Goal: Task Accomplishment & Management: Use online tool/utility

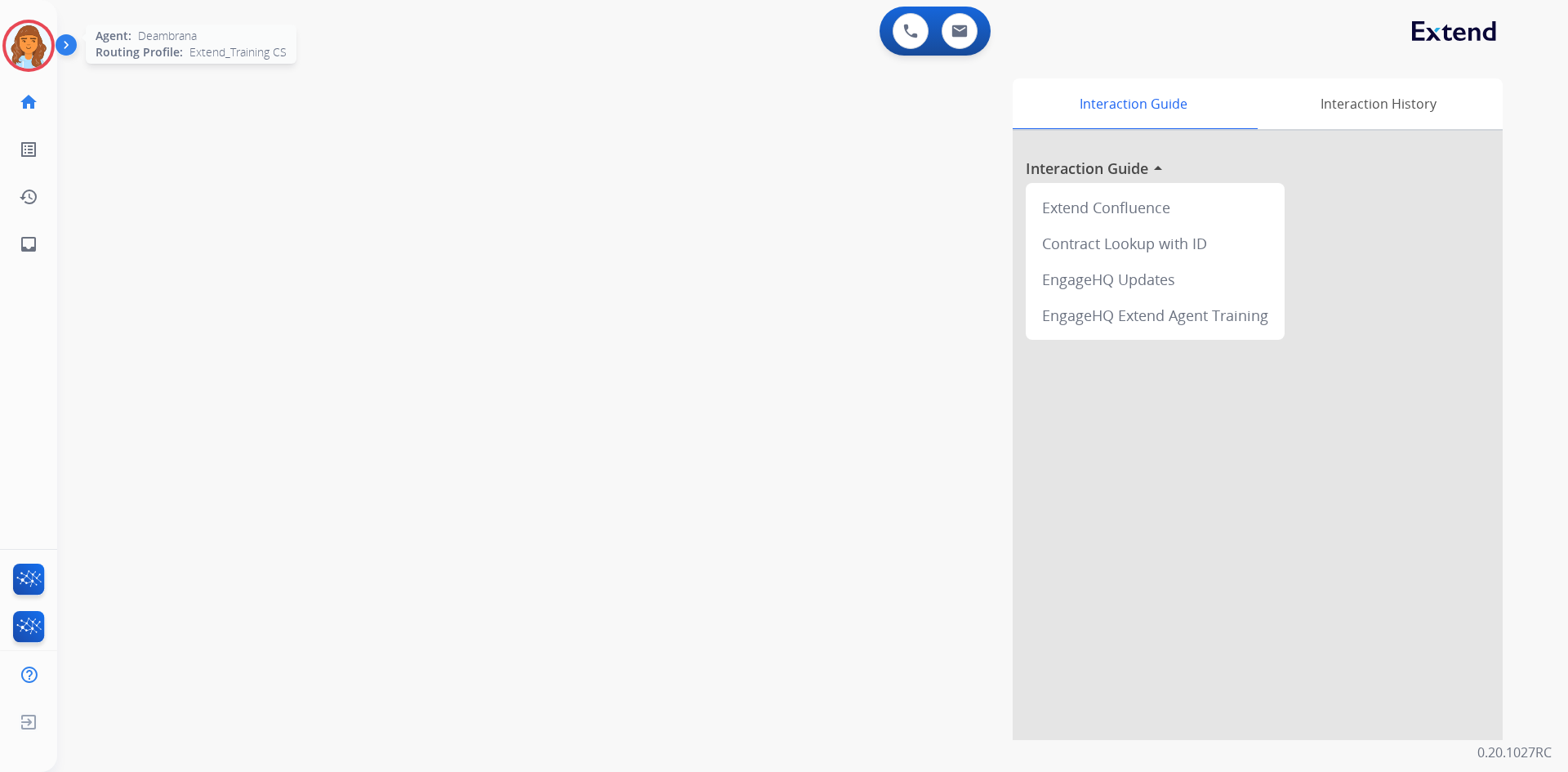
click at [41, 50] on img at bounding box center [29, 46] width 46 height 46
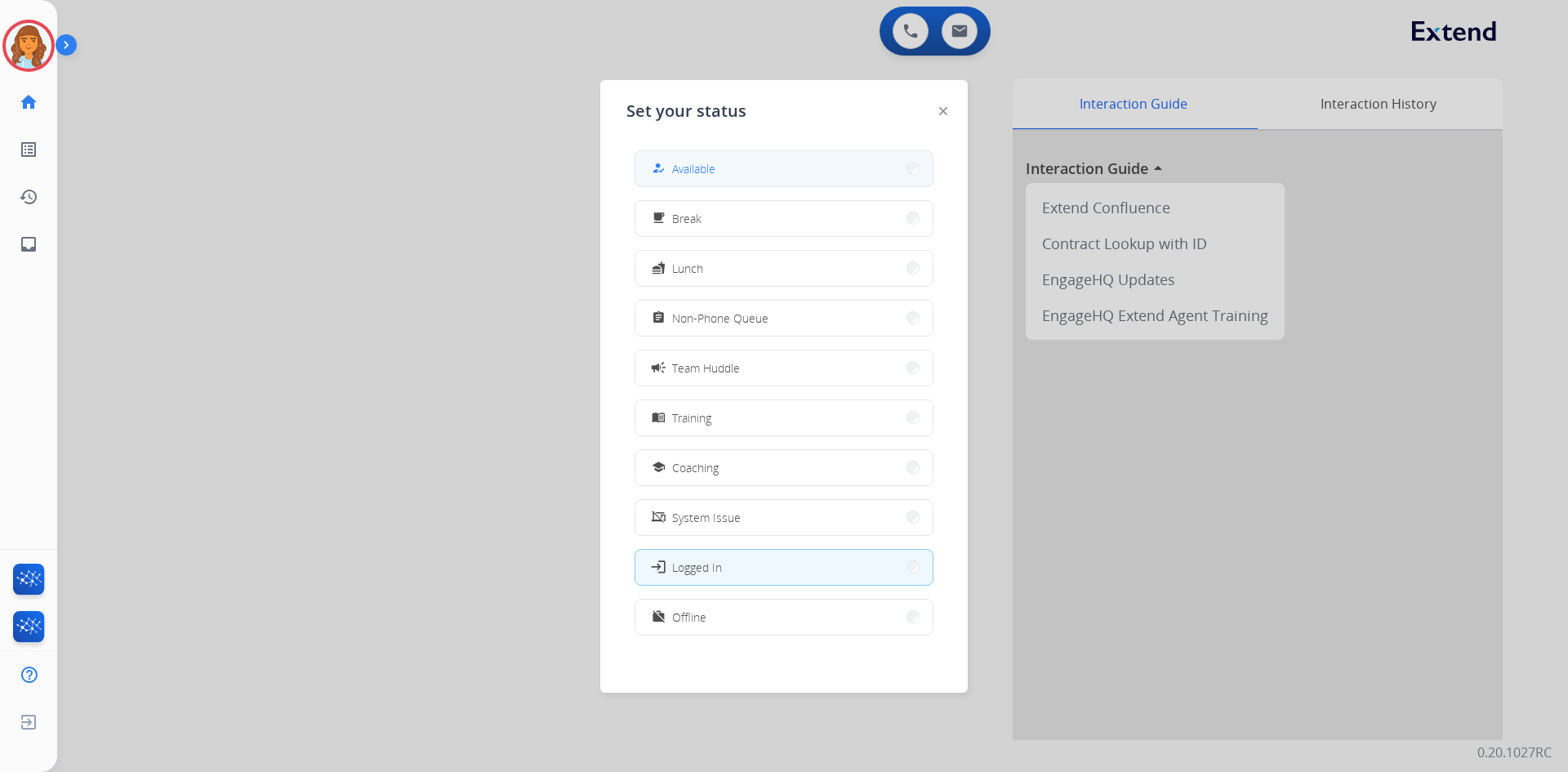
click at [766, 172] on button "how_to_reg Available" at bounding box center [784, 168] width 297 height 35
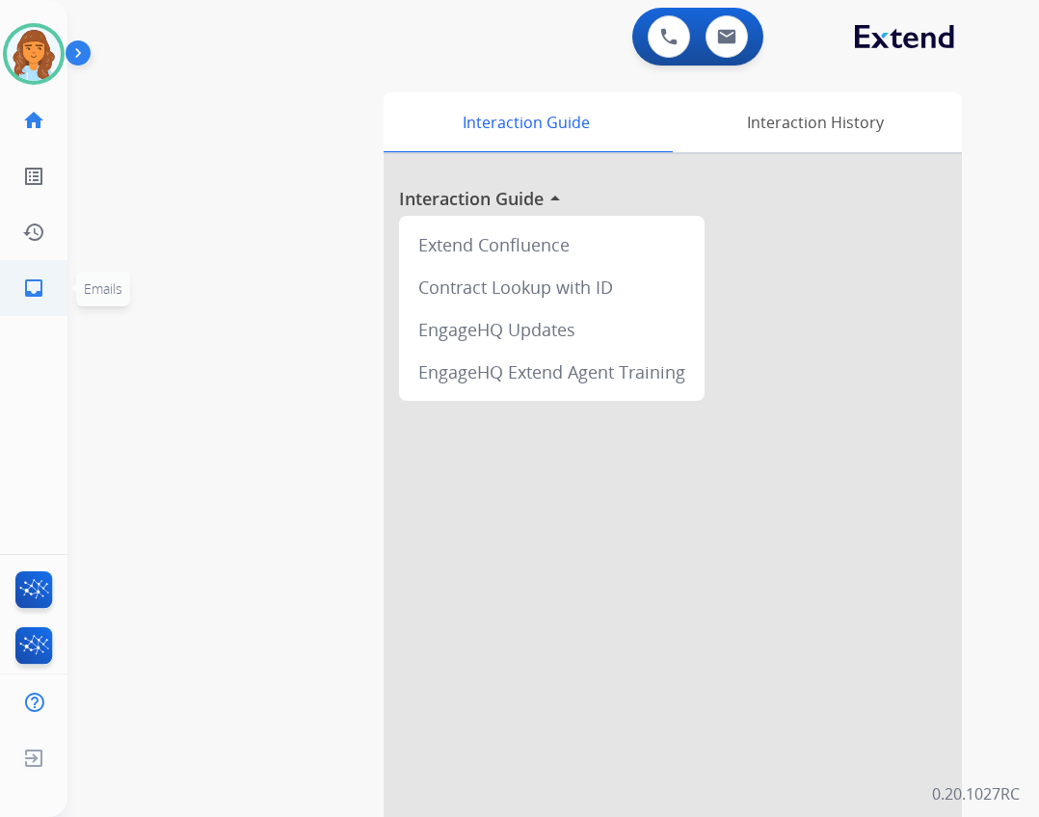
click at [39, 297] on mat-icon "inbox" at bounding box center [33, 288] width 23 height 23
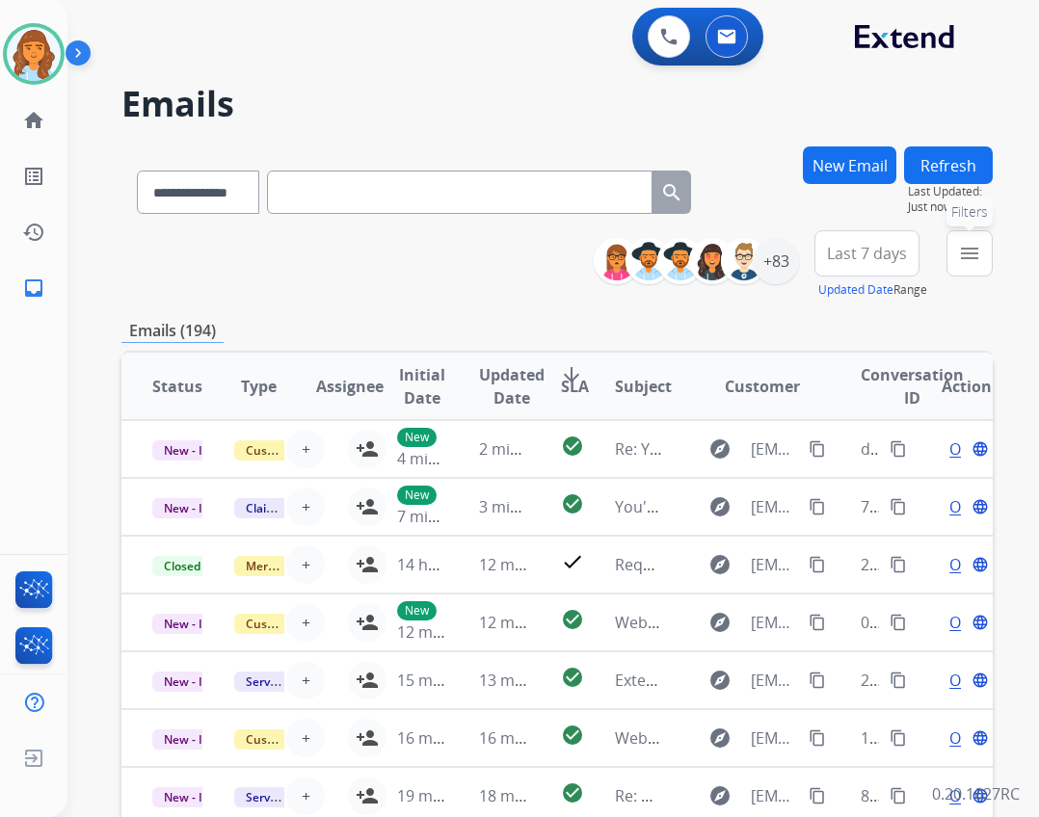
click at [977, 265] on button "menu Filters" at bounding box center [969, 253] width 46 height 46
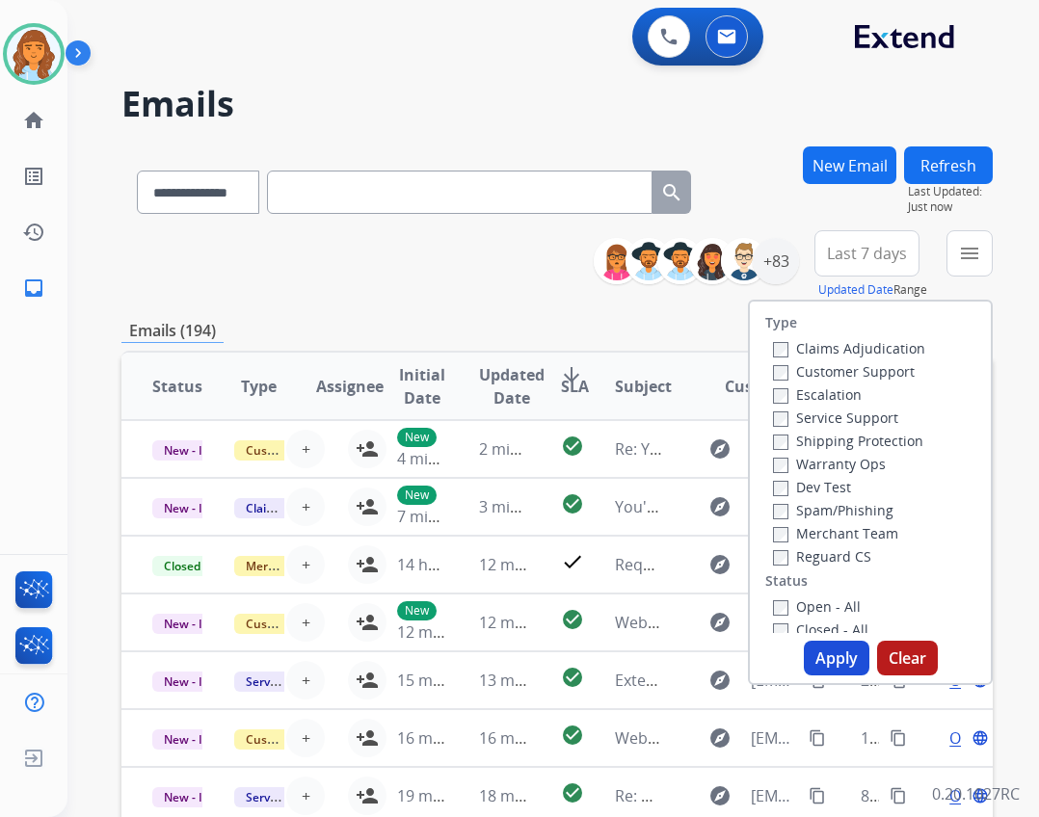
click at [781, 367] on label "Customer Support" at bounding box center [844, 371] width 142 height 18
click at [778, 555] on label "Reguard CS" at bounding box center [822, 556] width 98 height 18
click at [782, 446] on label "Shipping Protection" at bounding box center [848, 441] width 150 height 18
click at [822, 657] on button "Apply" at bounding box center [837, 658] width 66 height 35
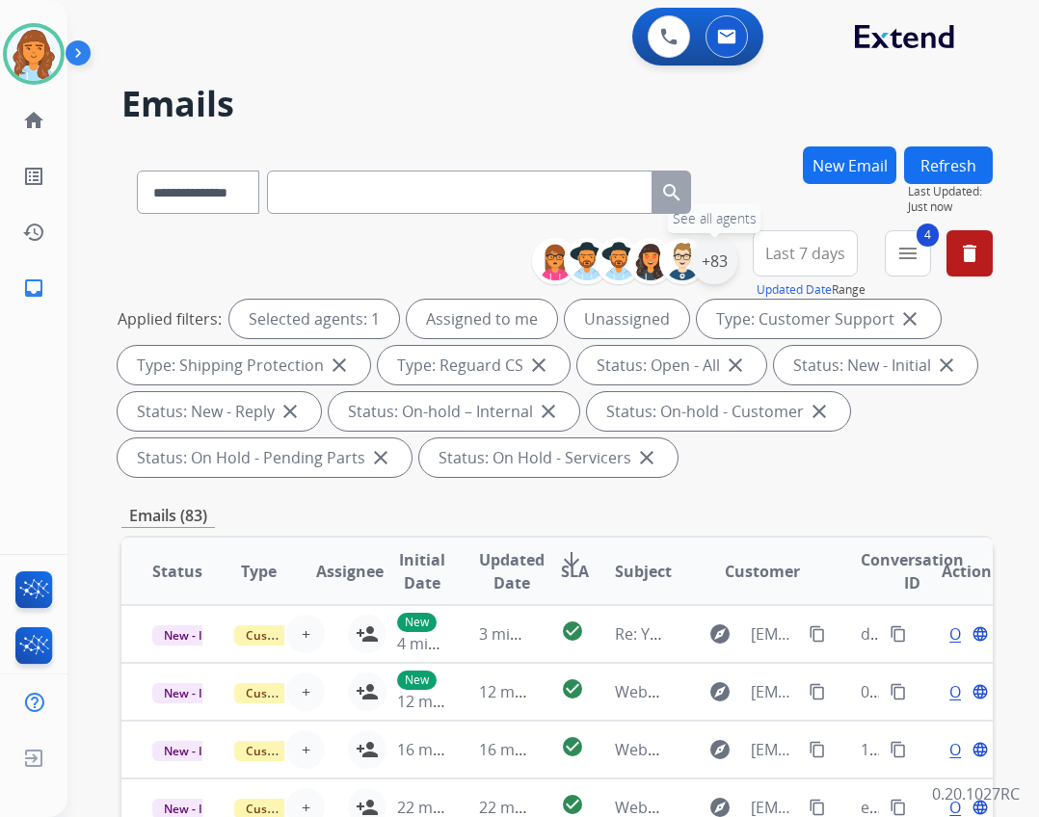
click at [718, 256] on div "+83" at bounding box center [714, 261] width 46 height 46
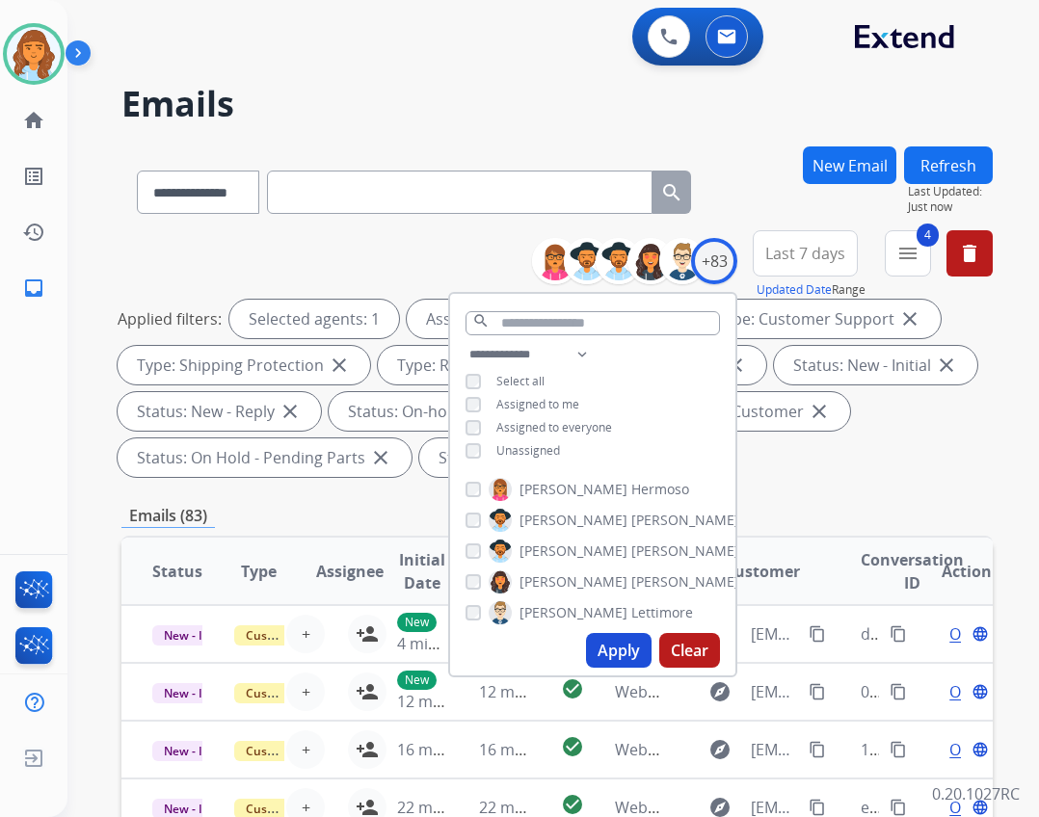
click at [525, 451] on span "Unassigned" at bounding box center [528, 450] width 64 height 16
click at [609, 650] on button "Apply" at bounding box center [619, 650] width 66 height 35
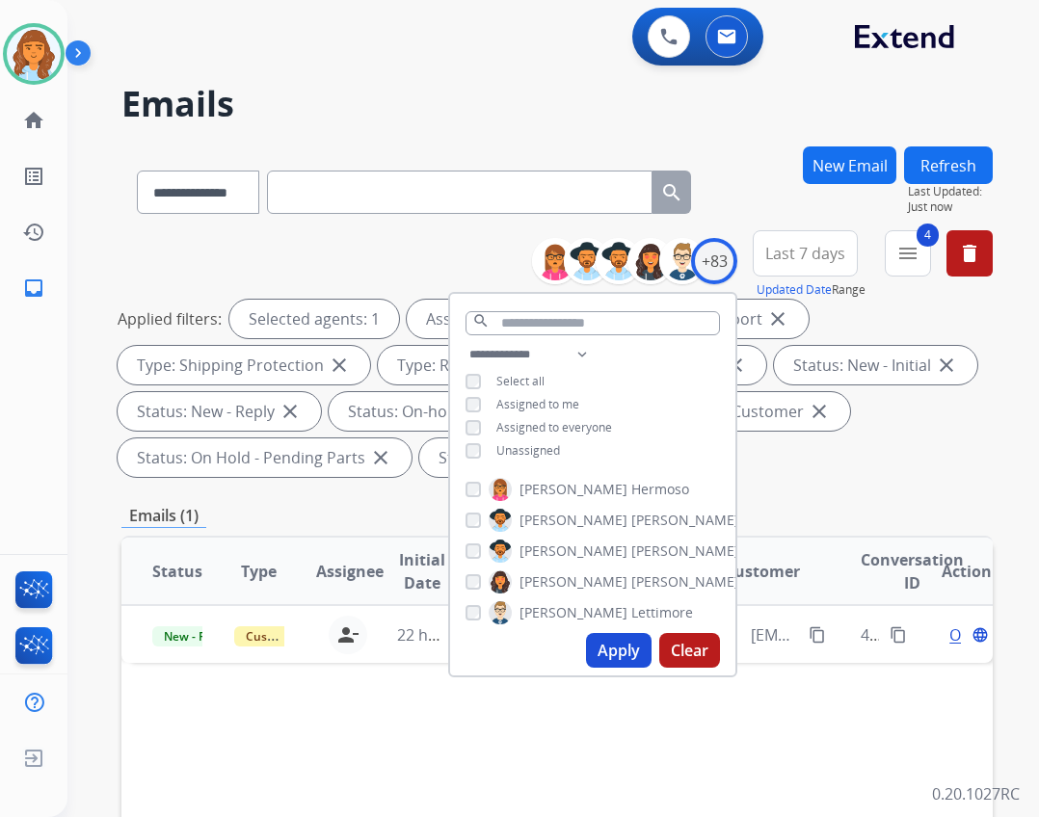
click at [823, 510] on div "Emails (1)" at bounding box center [556, 516] width 871 height 24
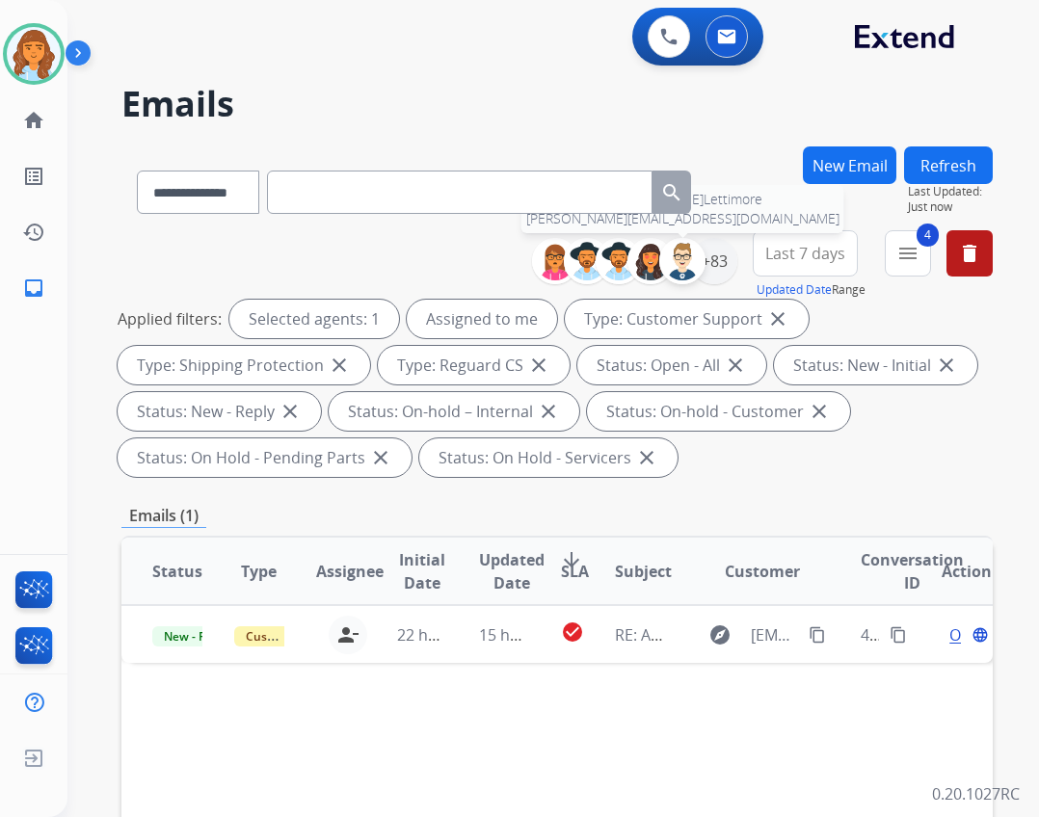
click at [693, 267] on img at bounding box center [682, 261] width 39 height 39
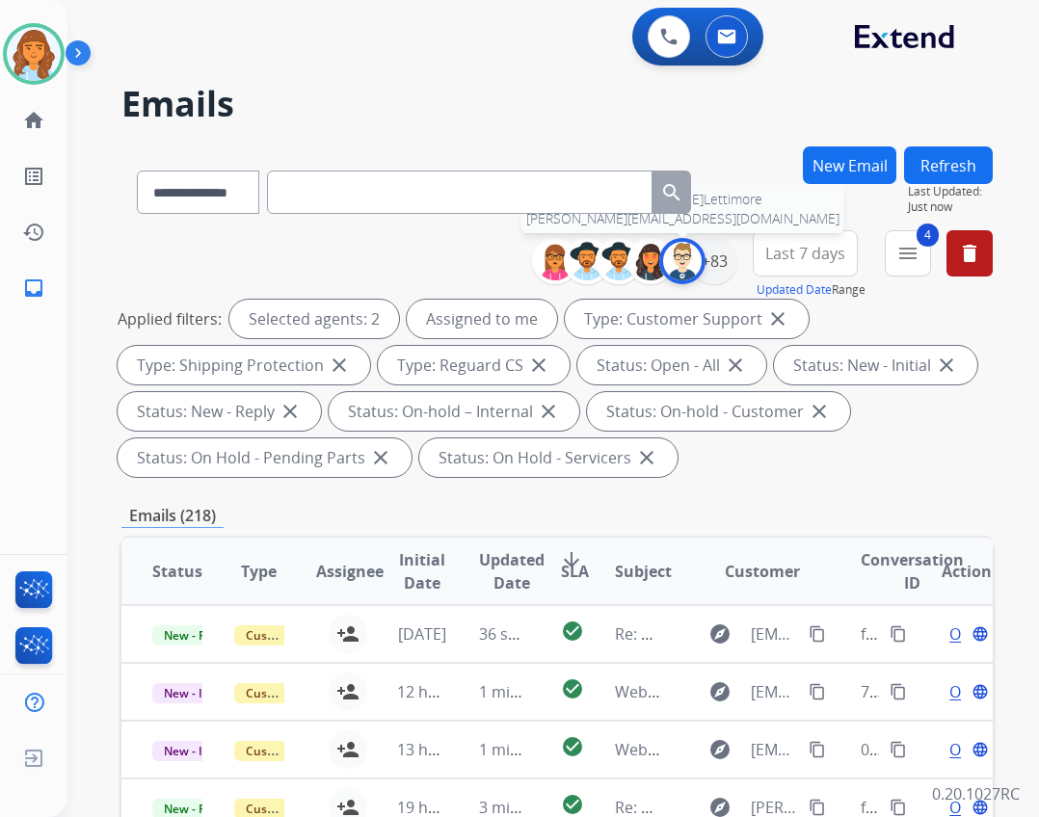
click at [691, 267] on img at bounding box center [682, 261] width 39 height 39
click at [712, 263] on div "+83" at bounding box center [714, 261] width 46 height 46
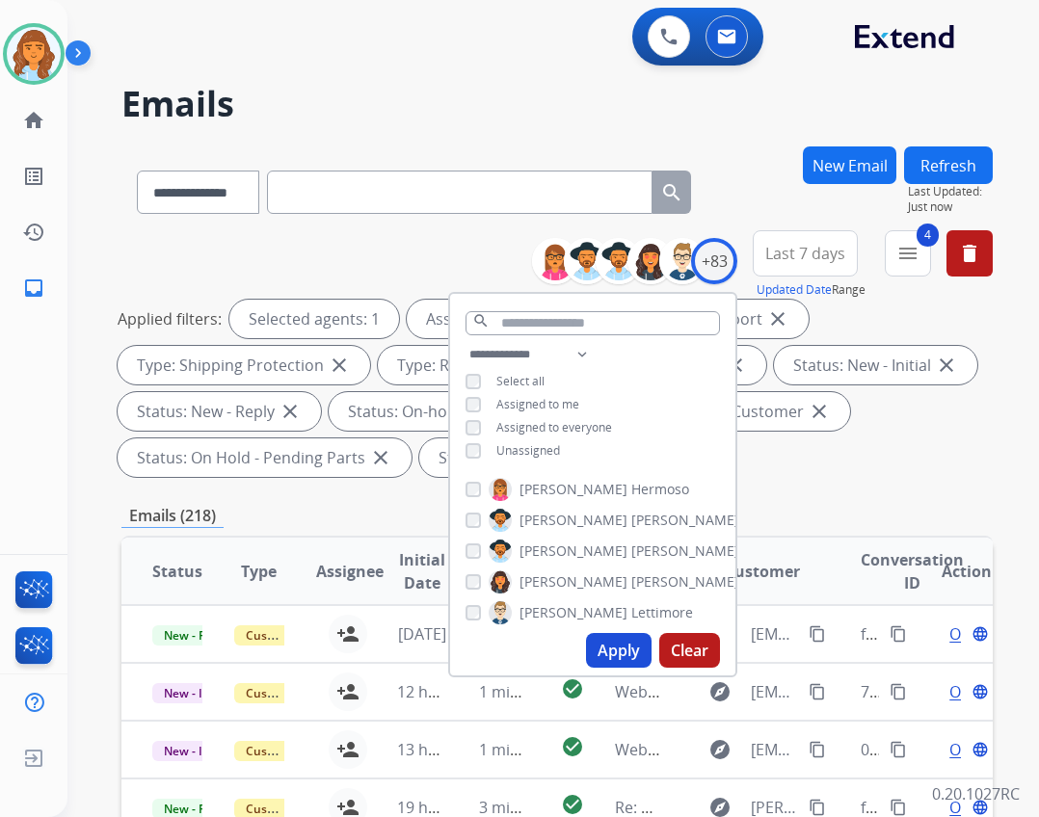
click at [537, 442] on span "Unassigned" at bounding box center [528, 450] width 64 height 16
click at [601, 647] on button "Apply" at bounding box center [619, 650] width 66 height 35
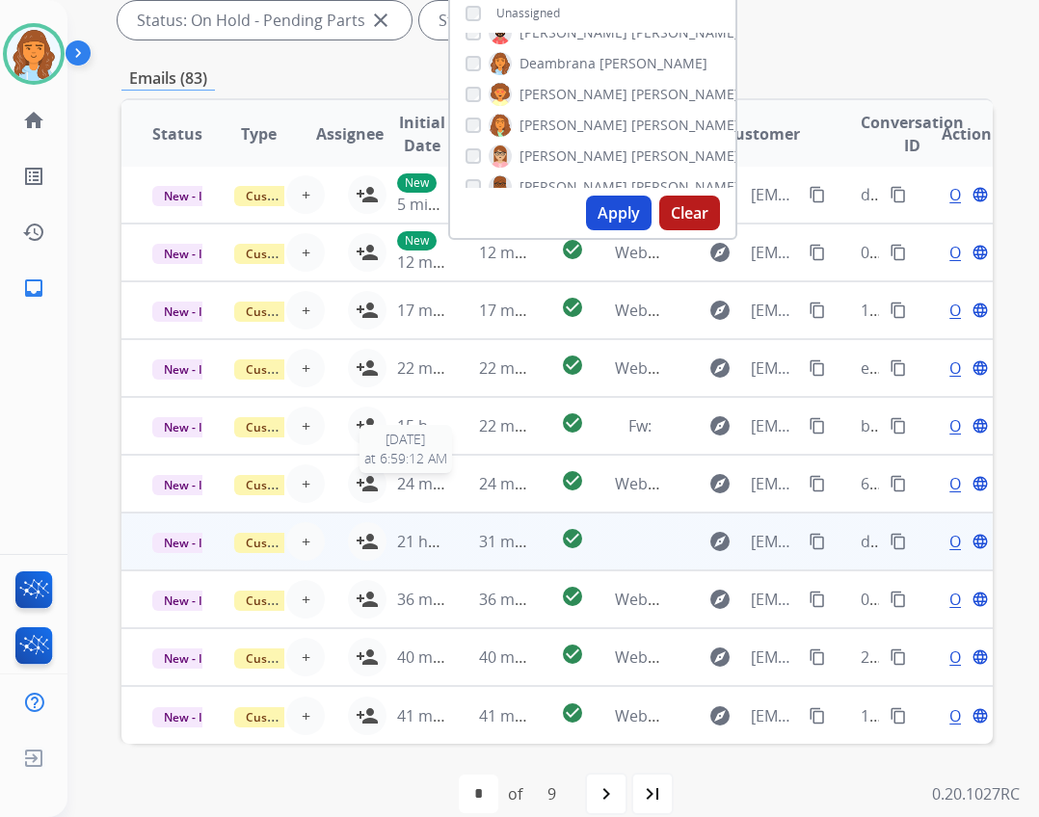
scroll to position [465, 0]
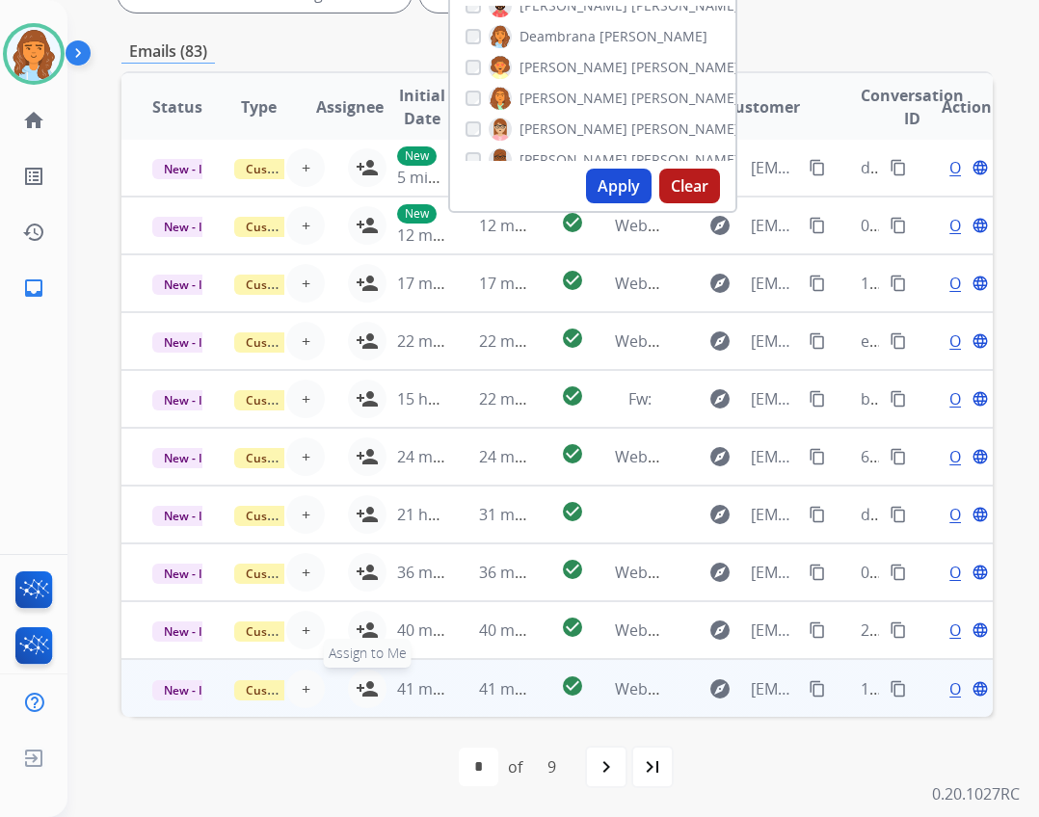
click at [358, 683] on mat-icon "person_add" at bounding box center [367, 688] width 23 height 23
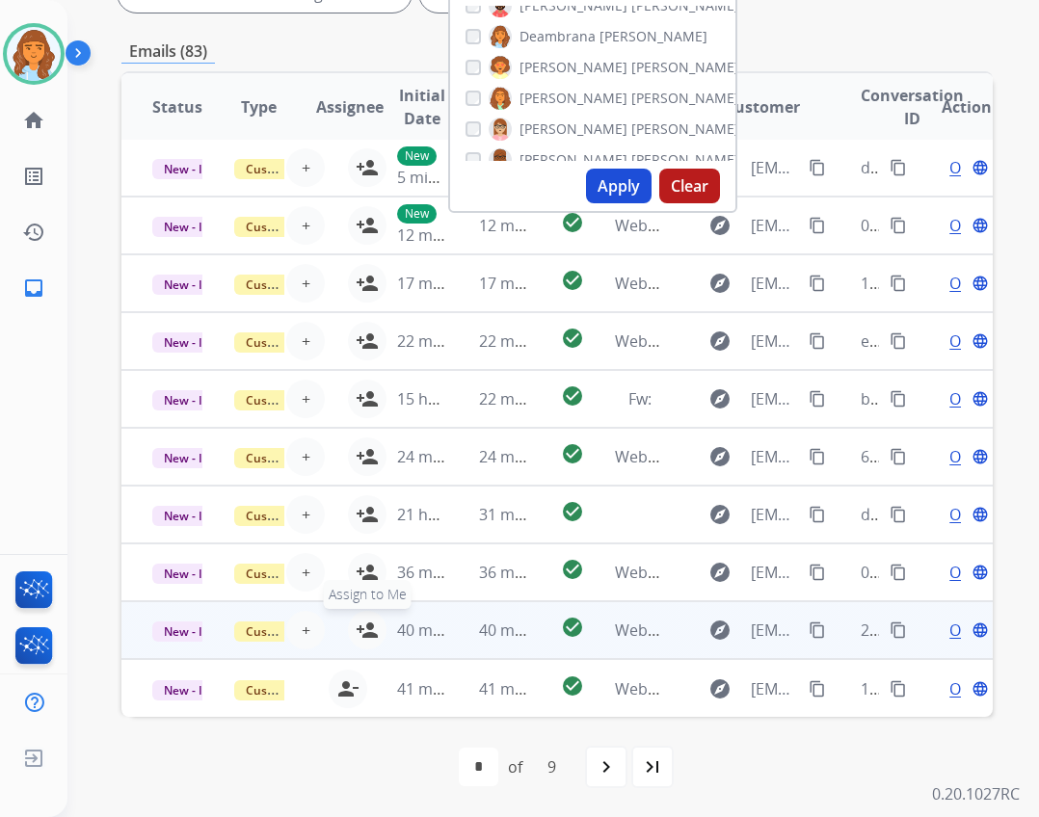
click at [356, 629] on mat-icon "person_add" at bounding box center [367, 630] width 23 height 23
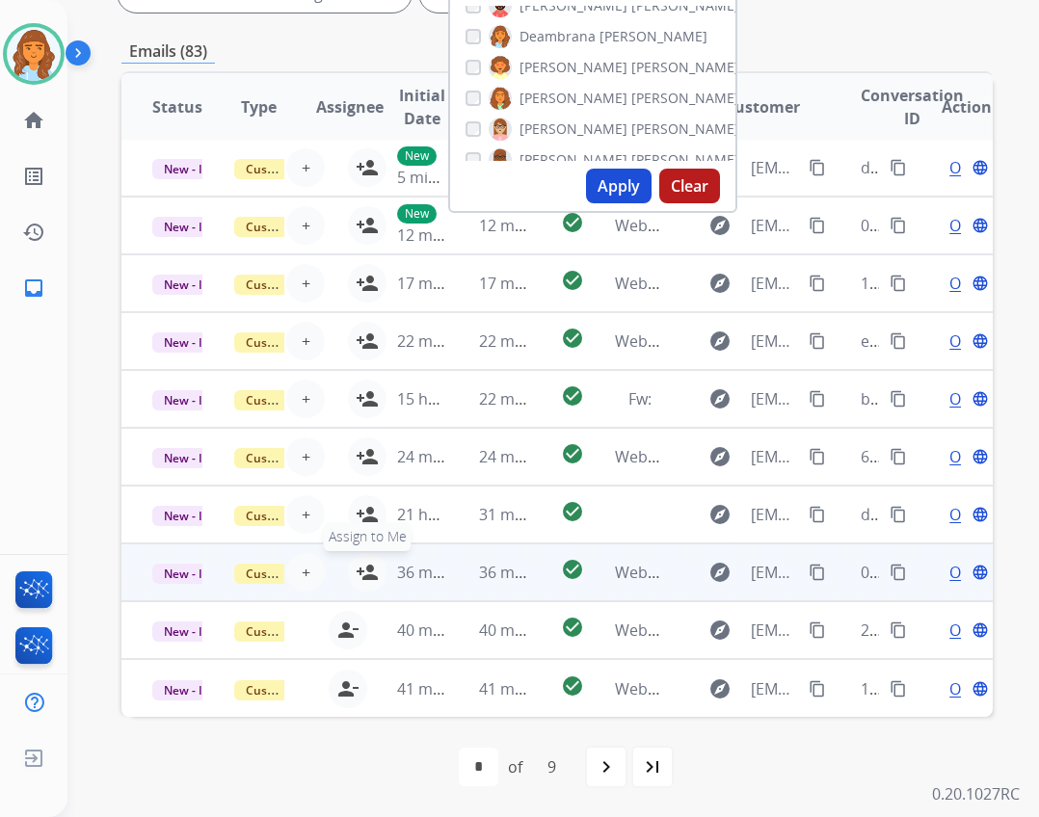
click at [359, 571] on mat-icon "person_add" at bounding box center [367, 572] width 23 height 23
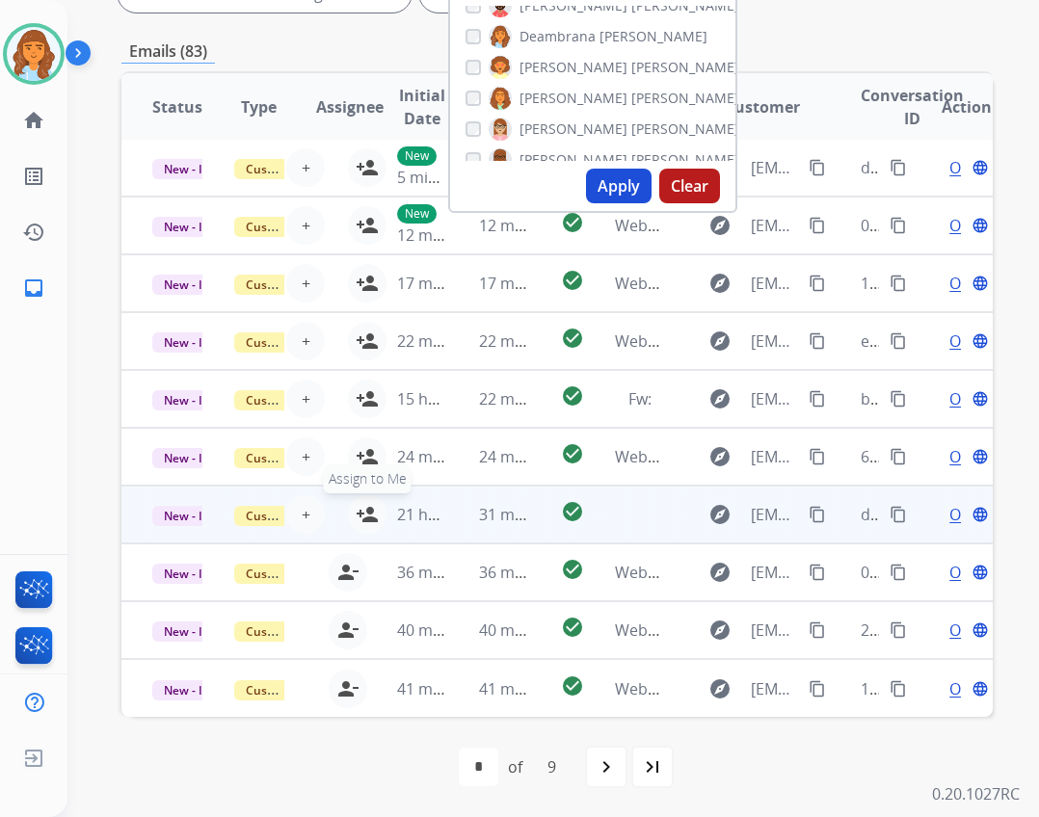
click at [349, 517] on button "person_add Assign to Me" at bounding box center [367, 514] width 39 height 39
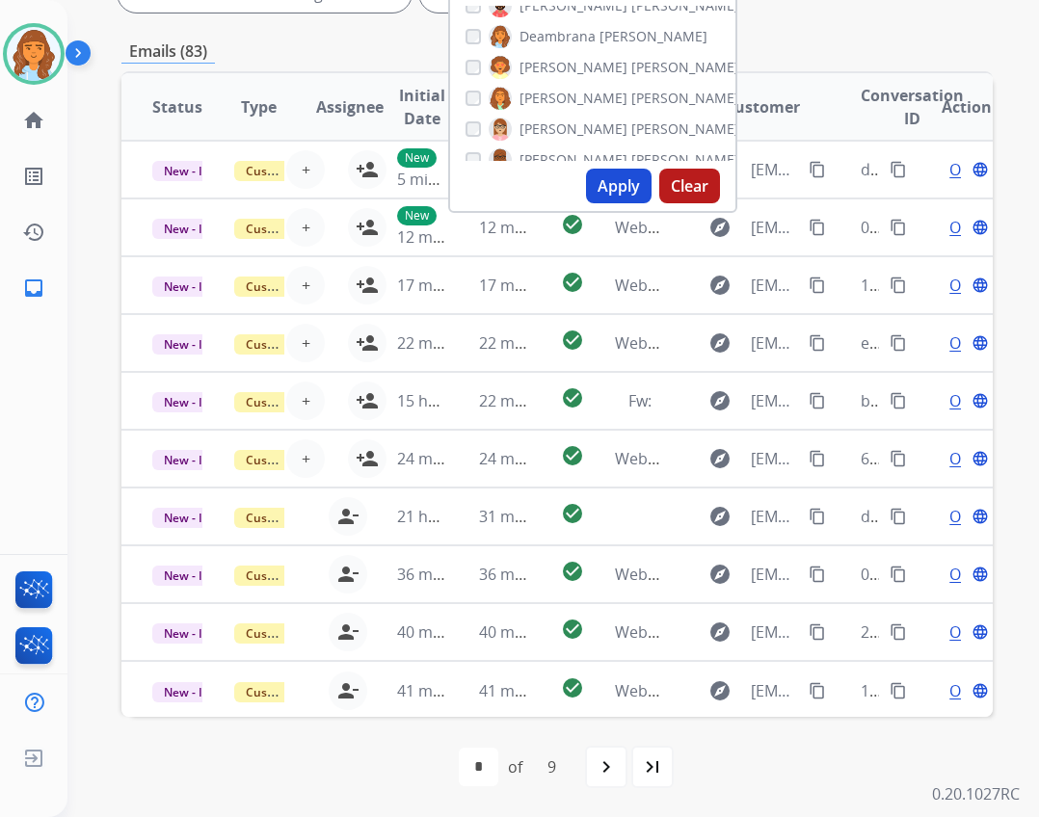
click at [613, 184] on button "Apply" at bounding box center [619, 186] width 66 height 35
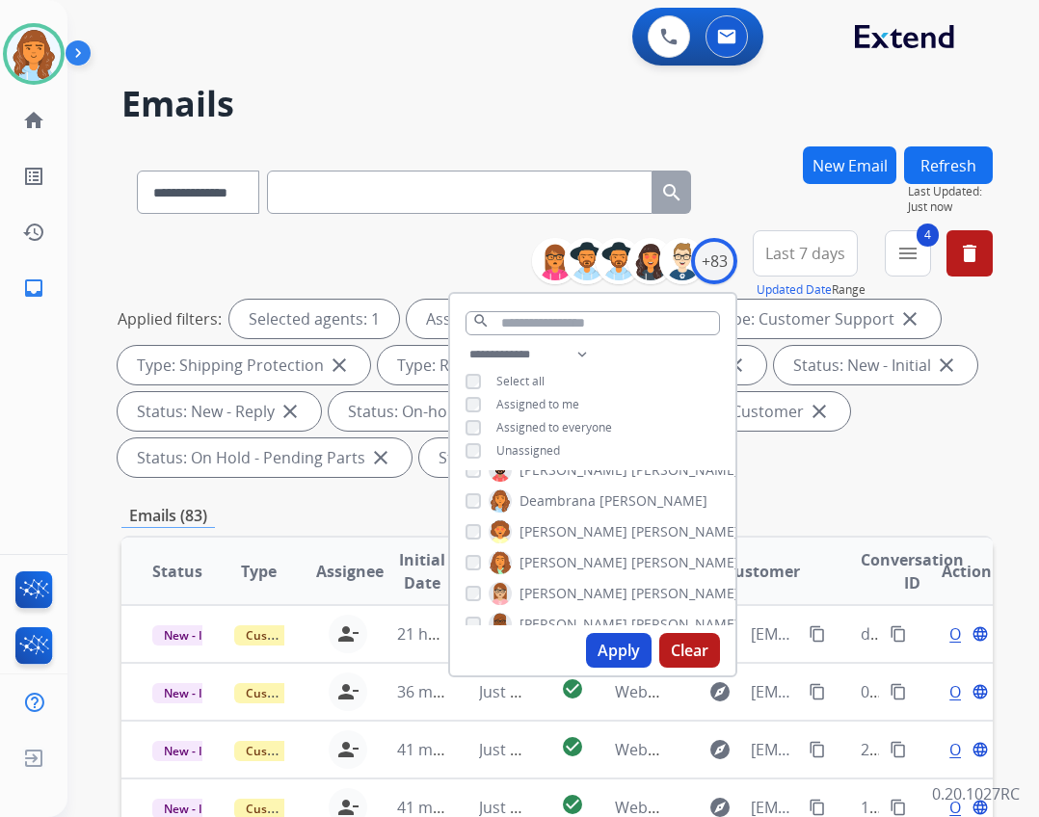
click at [520, 444] on span "Unassigned" at bounding box center [528, 450] width 64 height 16
click at [608, 642] on button "Apply" at bounding box center [619, 650] width 66 height 35
click at [996, 409] on div "**********" at bounding box center [552, 408] width 971 height 817
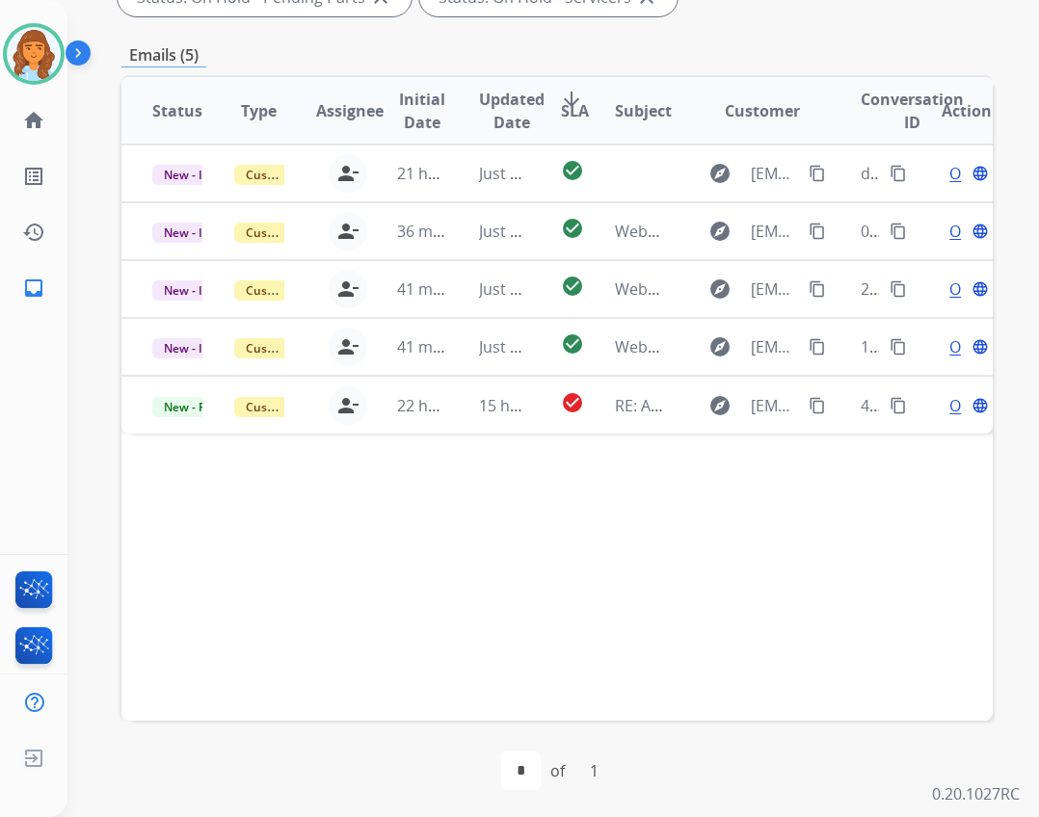
scroll to position [465, 0]
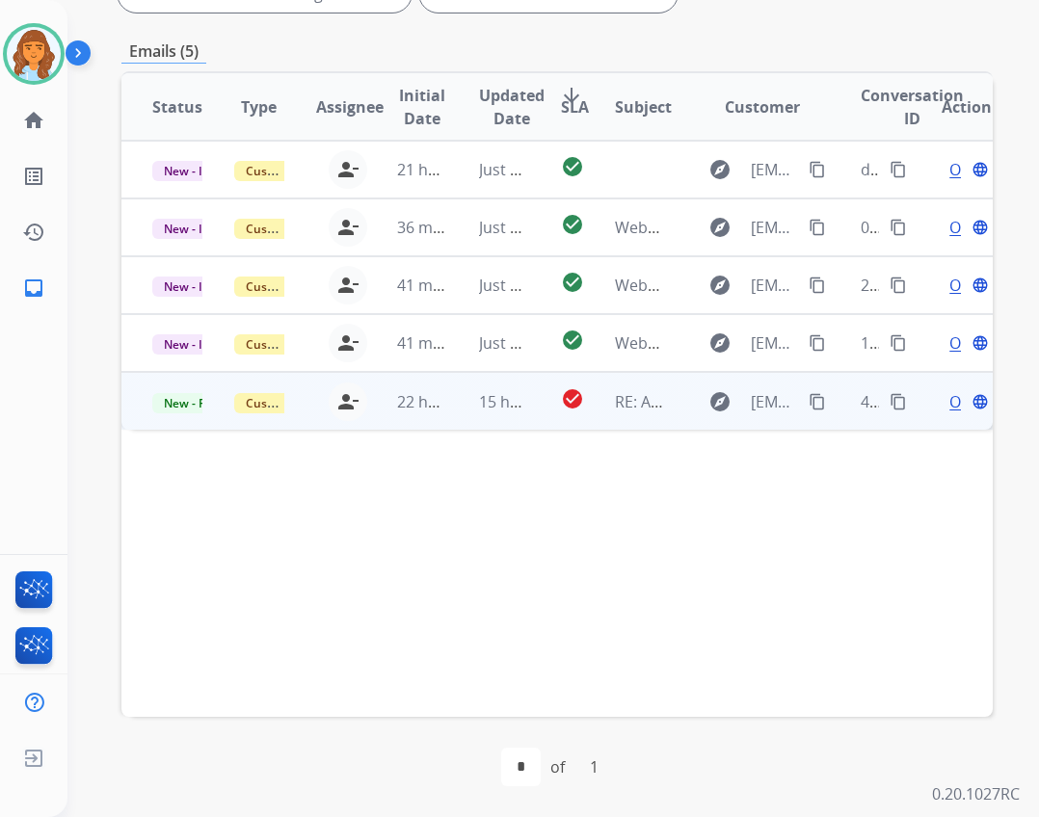
click at [584, 396] on td "RE: Additional Information" at bounding box center [625, 401] width 82 height 58
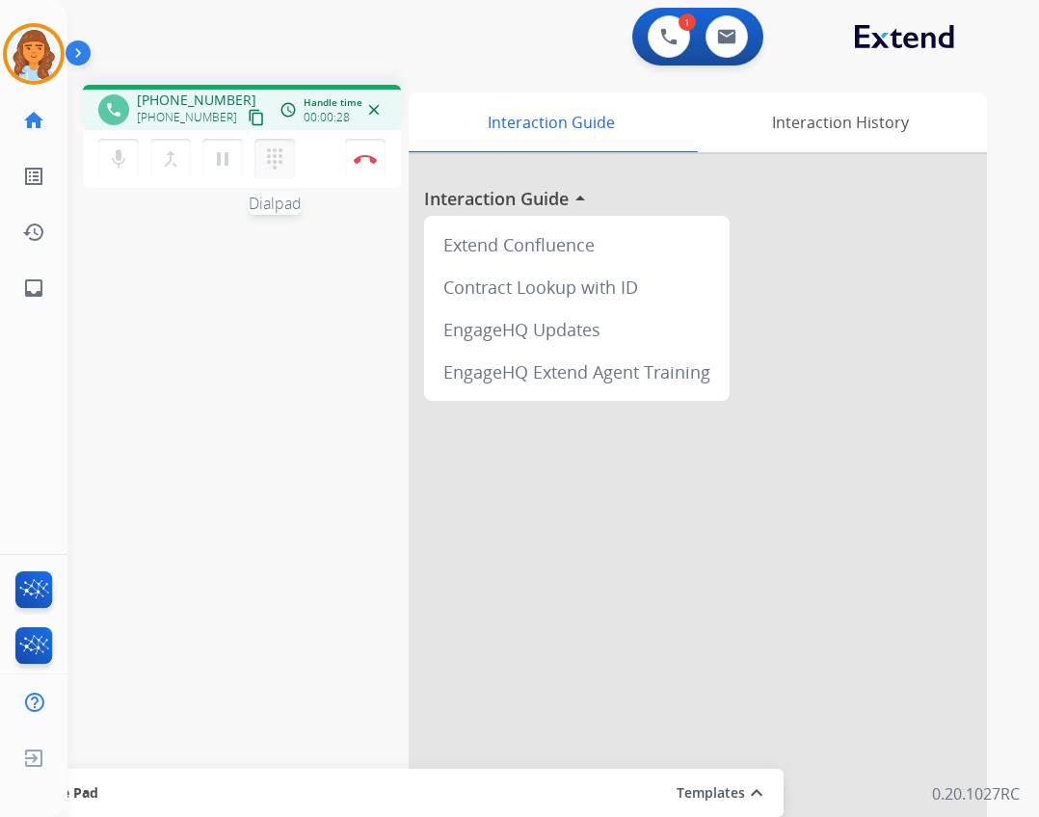
click at [279, 166] on mat-icon "dialpad" at bounding box center [274, 158] width 23 height 23
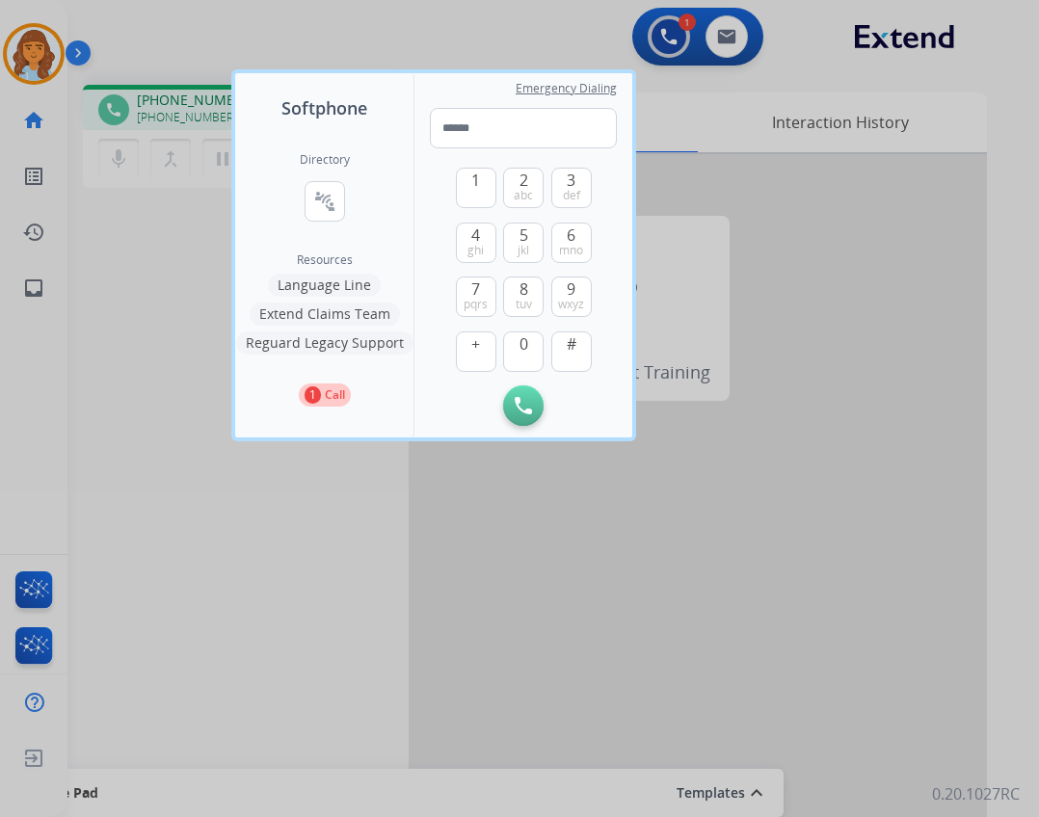
click at [308, 286] on button "Language Line" at bounding box center [324, 285] width 113 height 23
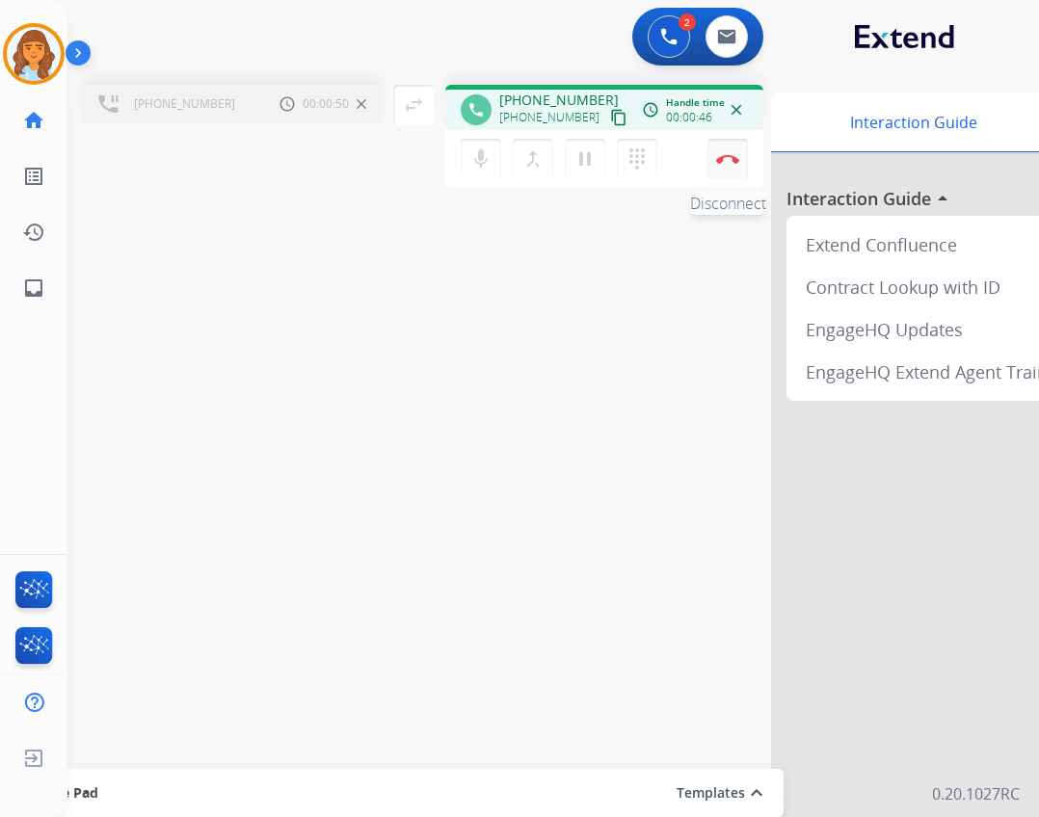
click at [725, 173] on button "Disconnect" at bounding box center [727, 159] width 40 height 40
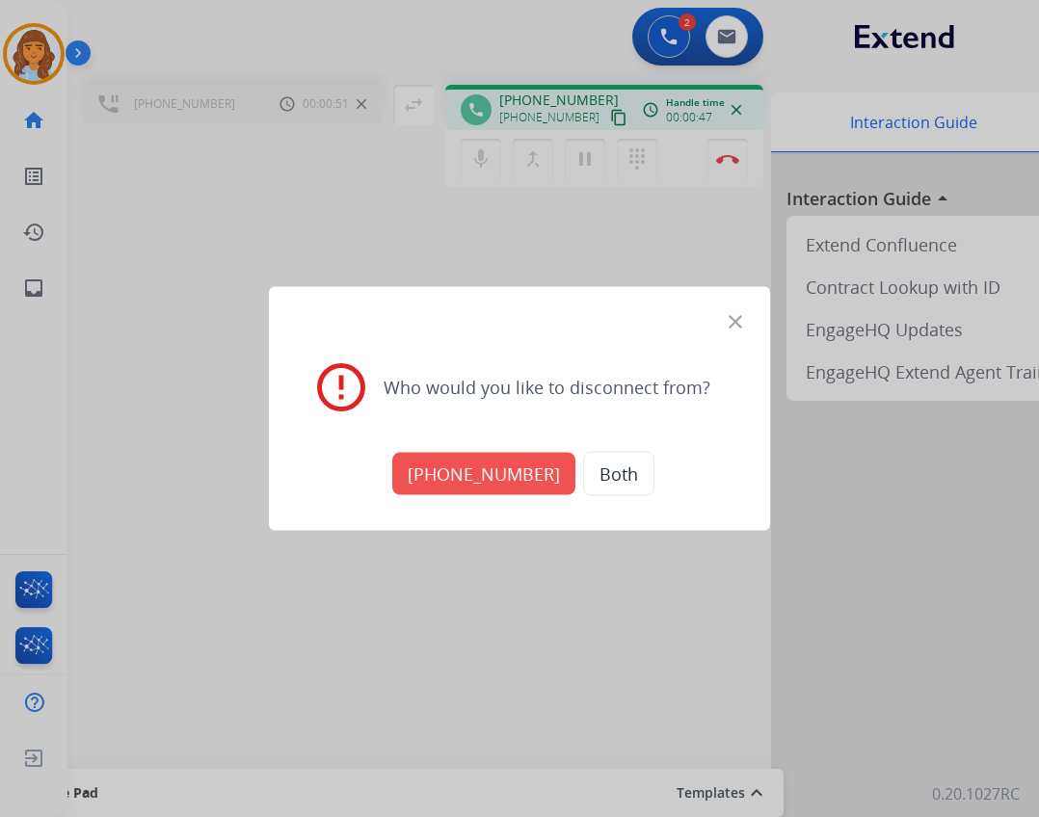
click at [496, 487] on button "[PHONE_NUMBER]" at bounding box center [483, 474] width 183 height 42
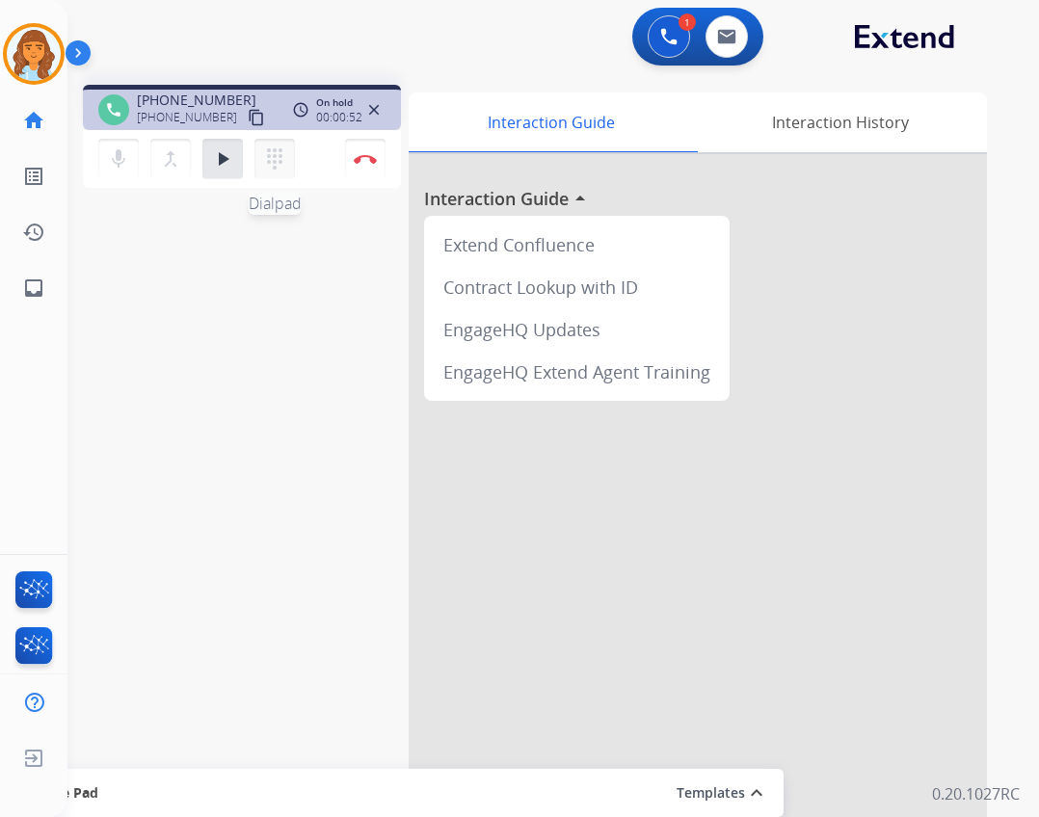
click at [261, 163] on button "dialpad Dialpad" at bounding box center [274, 159] width 40 height 40
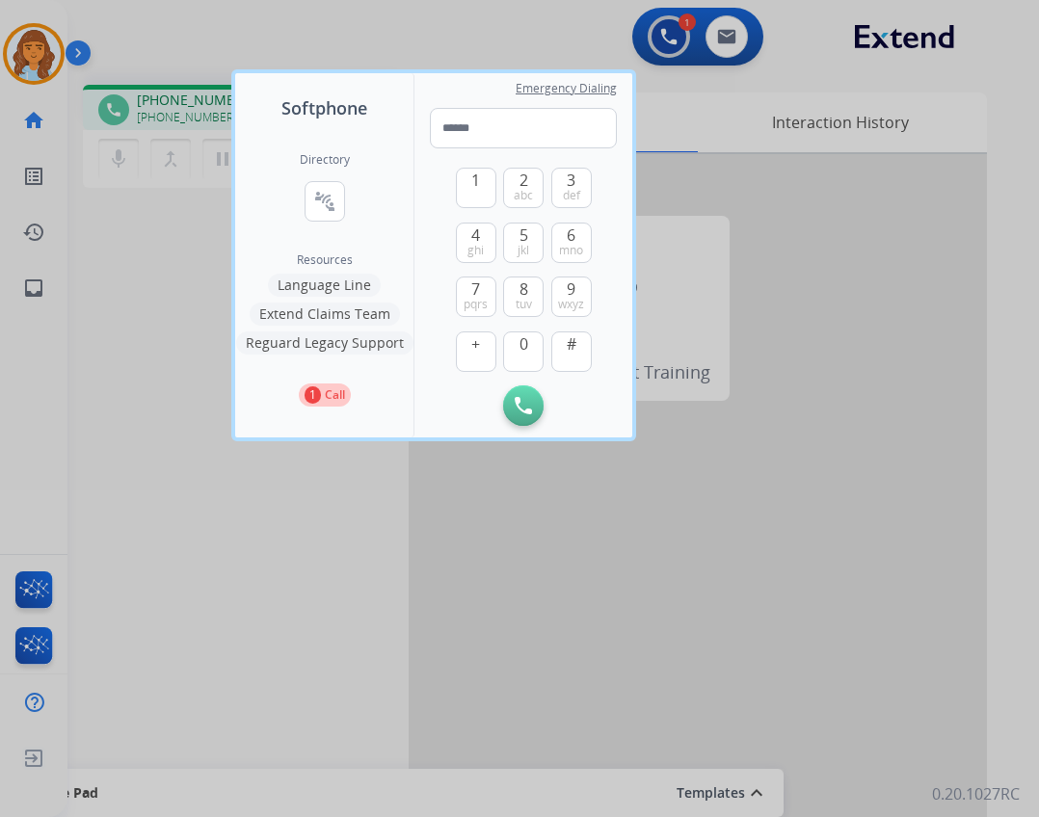
click at [335, 290] on button "Language Line" at bounding box center [324, 285] width 113 height 23
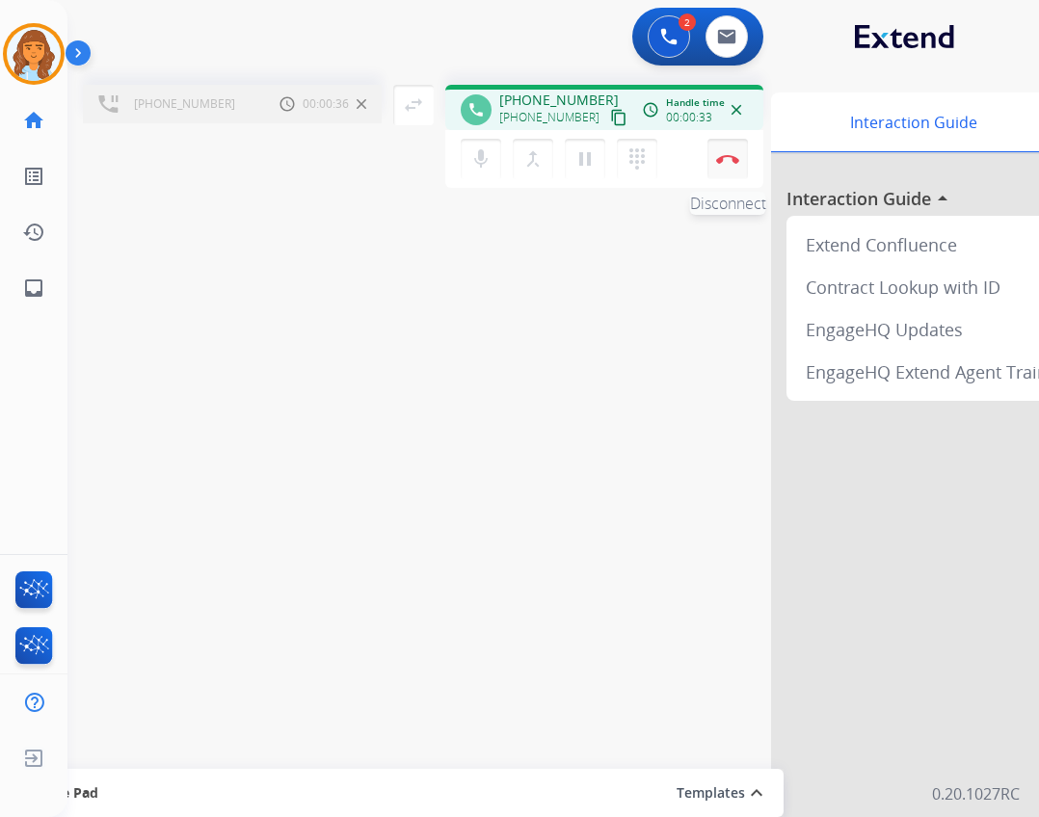
click at [745, 159] on button "Disconnect" at bounding box center [727, 159] width 40 height 40
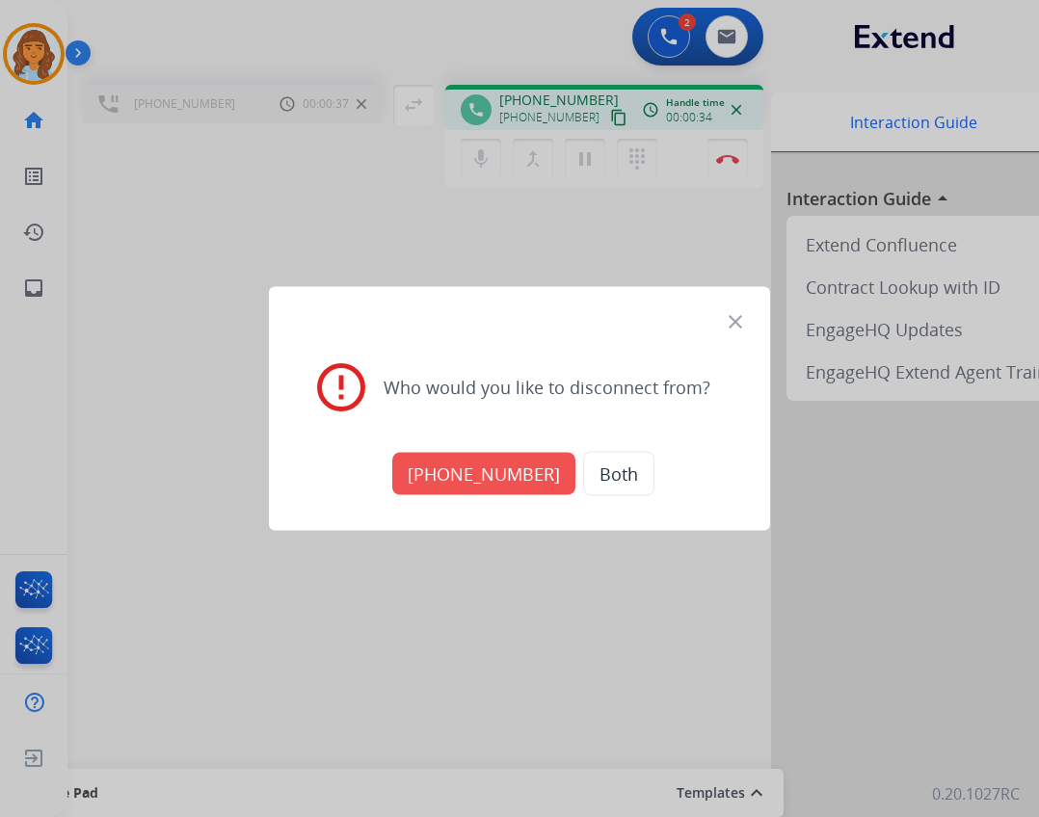
click at [521, 480] on button "[PHONE_NUMBER]" at bounding box center [483, 474] width 183 height 42
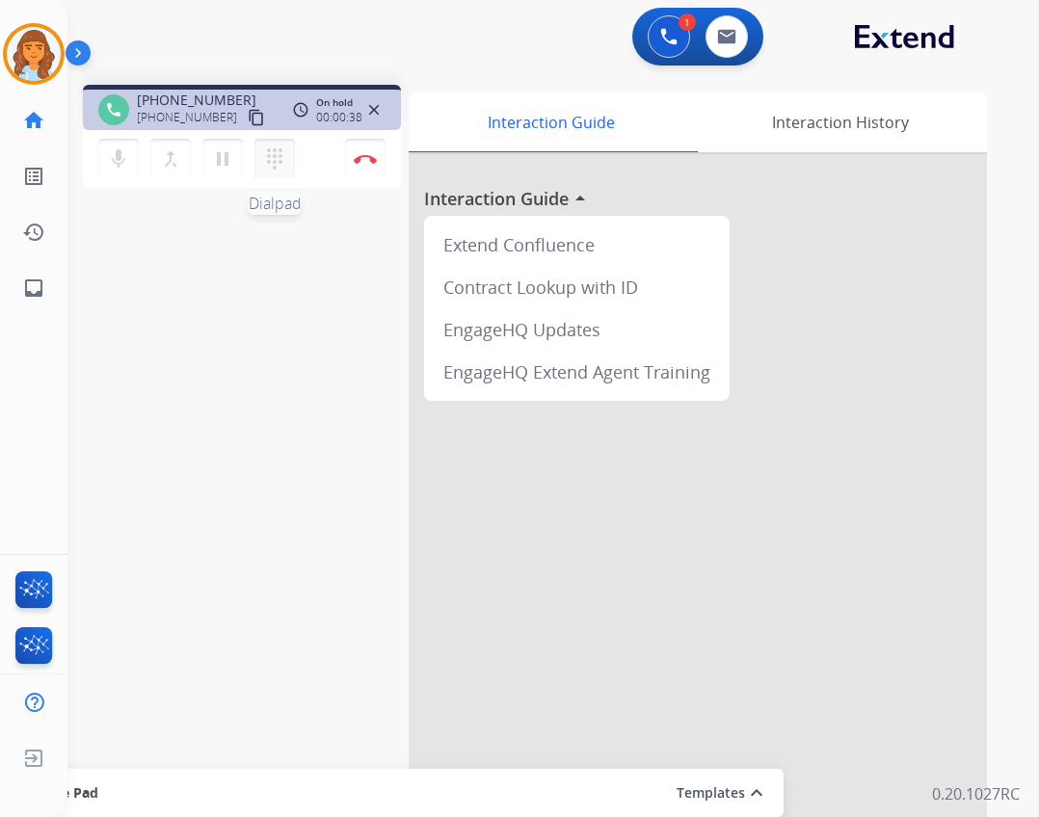
click at [291, 160] on button "dialpad Dialpad" at bounding box center [274, 159] width 40 height 40
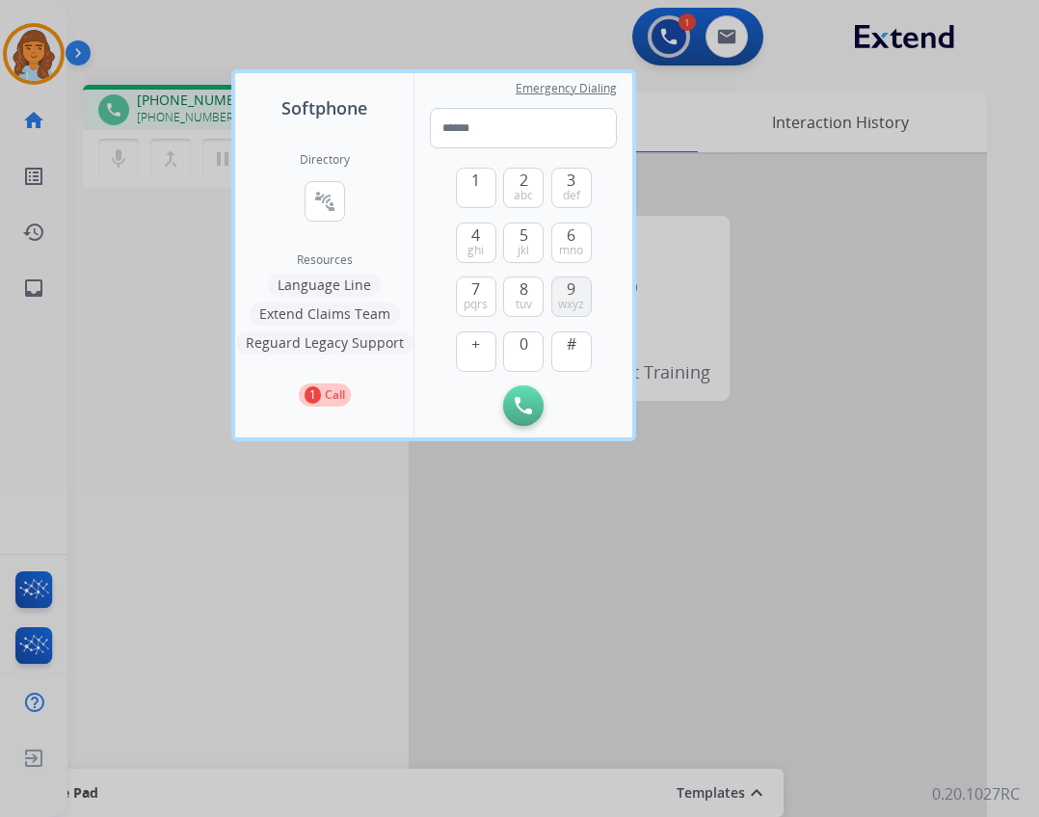
drag, startPoint x: 611, startPoint y: 244, endPoint x: 572, endPoint y: 280, distance: 53.2
drag, startPoint x: 572, startPoint y: 280, endPoint x: 376, endPoint y: 267, distance: 197.1
click at [377, 267] on div "Directory connect_without_contact Resource Directory Resources Language Line Ex…" at bounding box center [324, 279] width 178 height 316
click at [358, 282] on button "Language Line" at bounding box center [324, 285] width 113 height 23
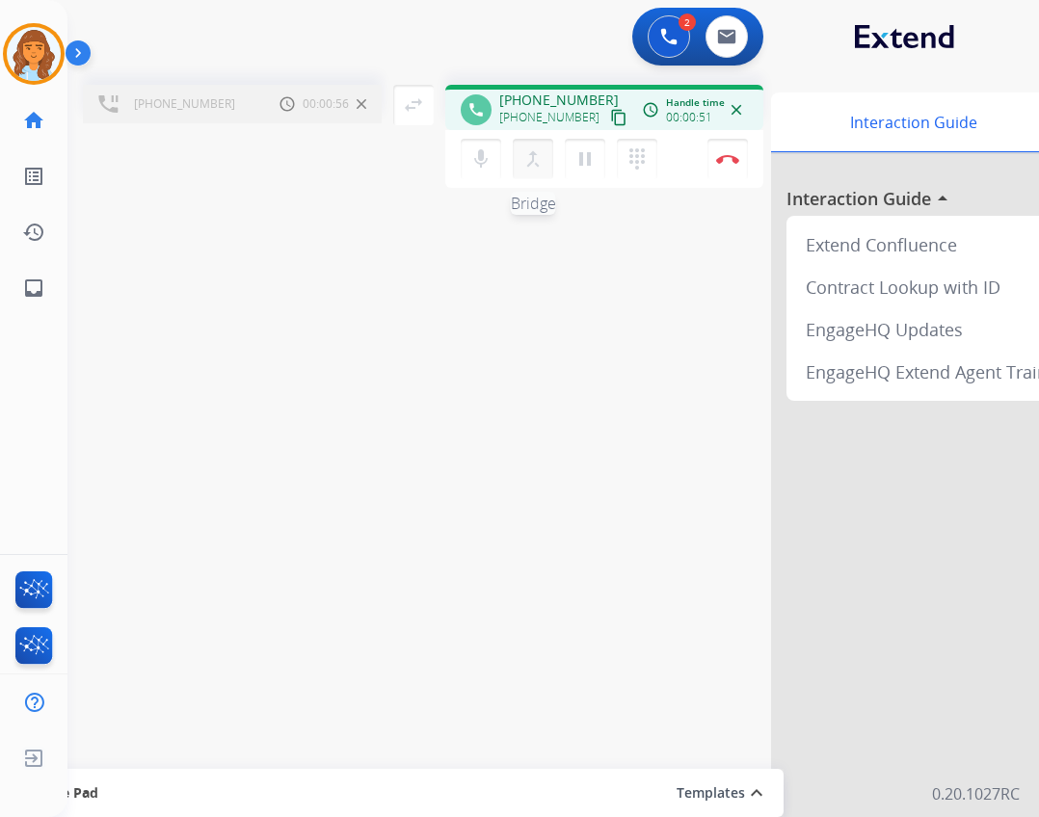
click at [526, 171] on button "merge_type Bridge" at bounding box center [533, 159] width 40 height 40
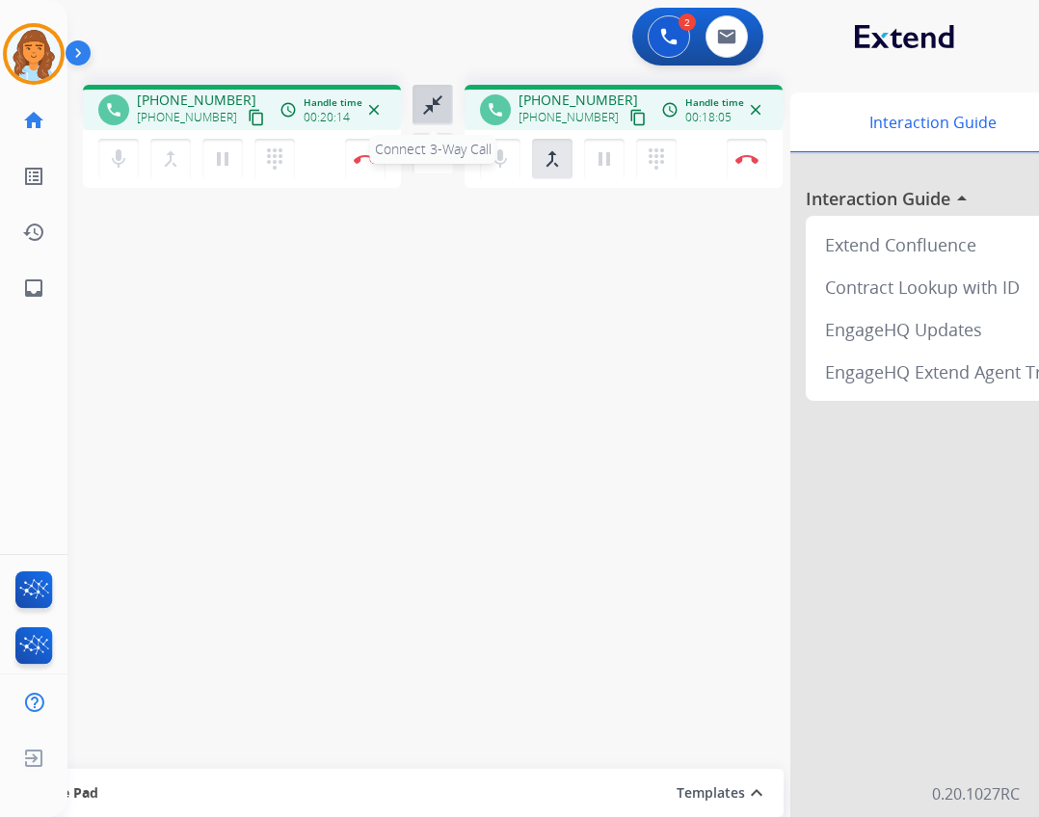
click at [431, 120] on button "close_fullscreen Connect 3-Way Call" at bounding box center [432, 105] width 40 height 40
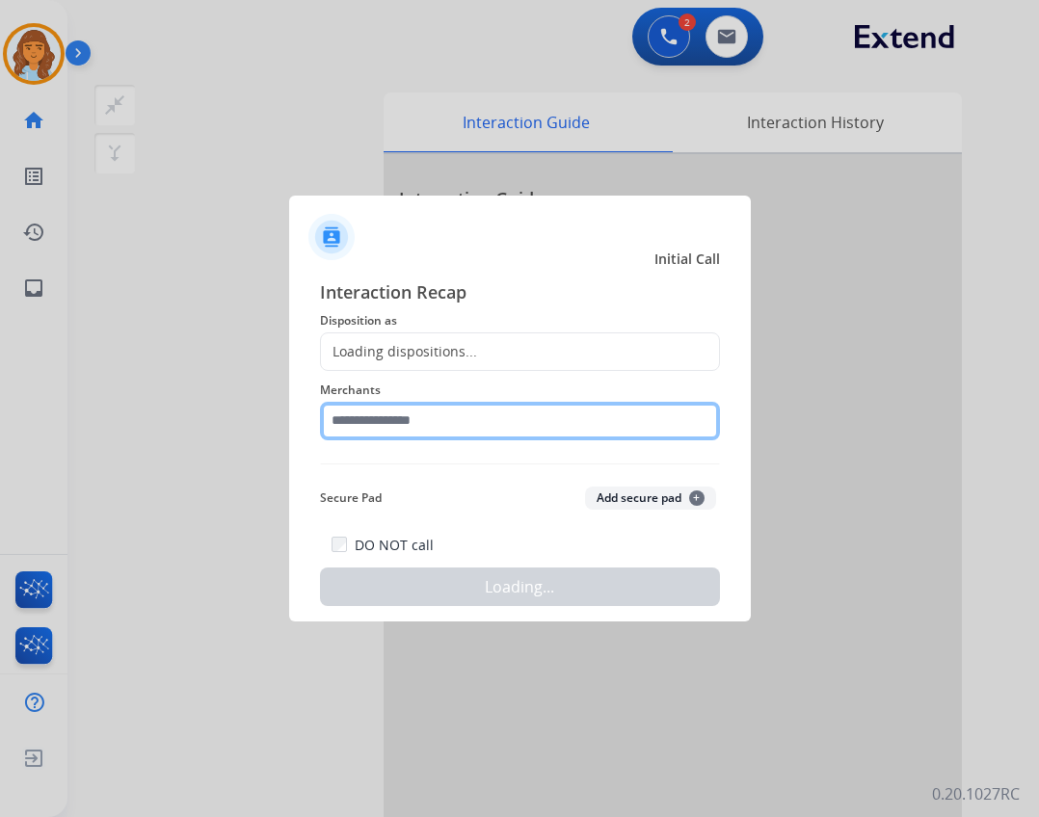
click at [427, 402] on input "text" at bounding box center [520, 421] width 400 height 39
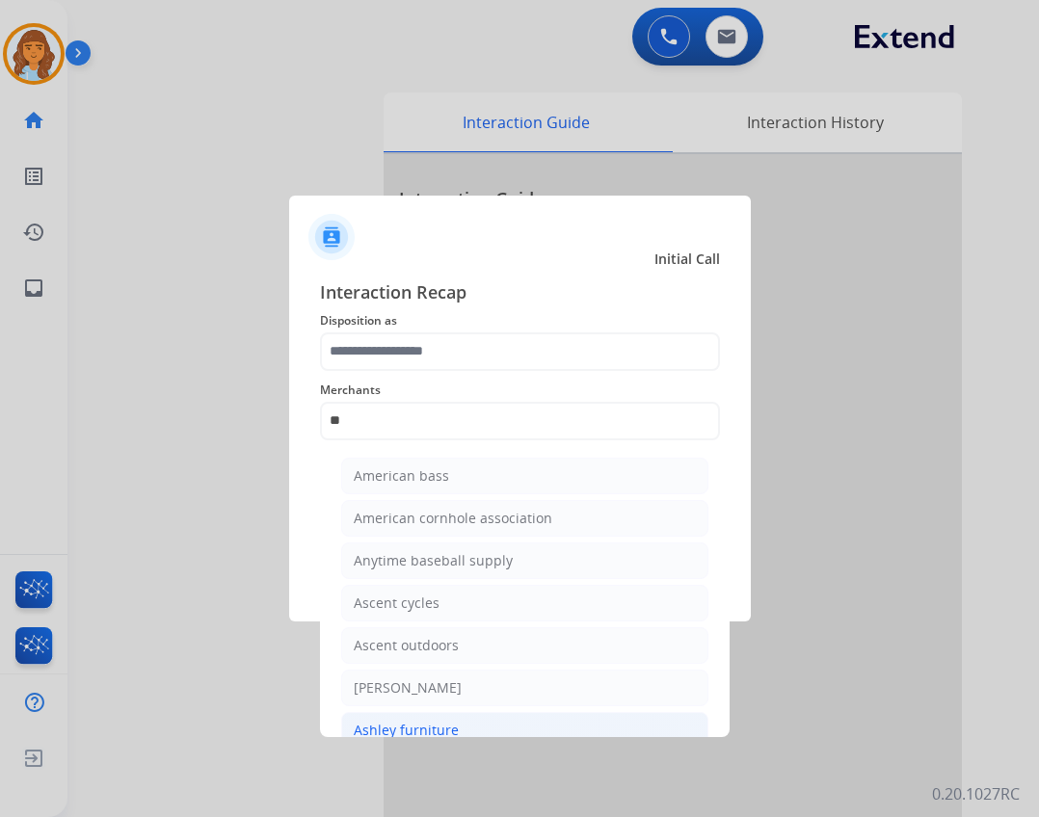
click at [406, 731] on div "Ashley furniture" at bounding box center [406, 730] width 105 height 19
type input "**********"
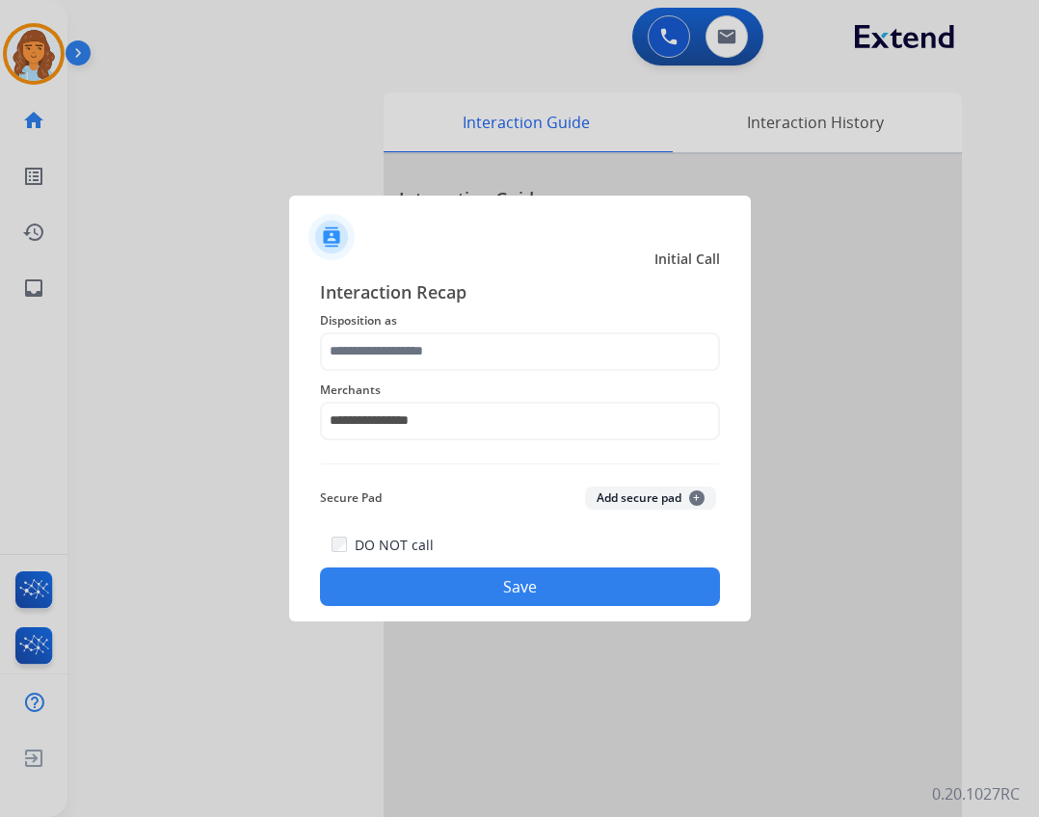
click at [417, 374] on div "**********" at bounding box center [520, 409] width 400 height 77
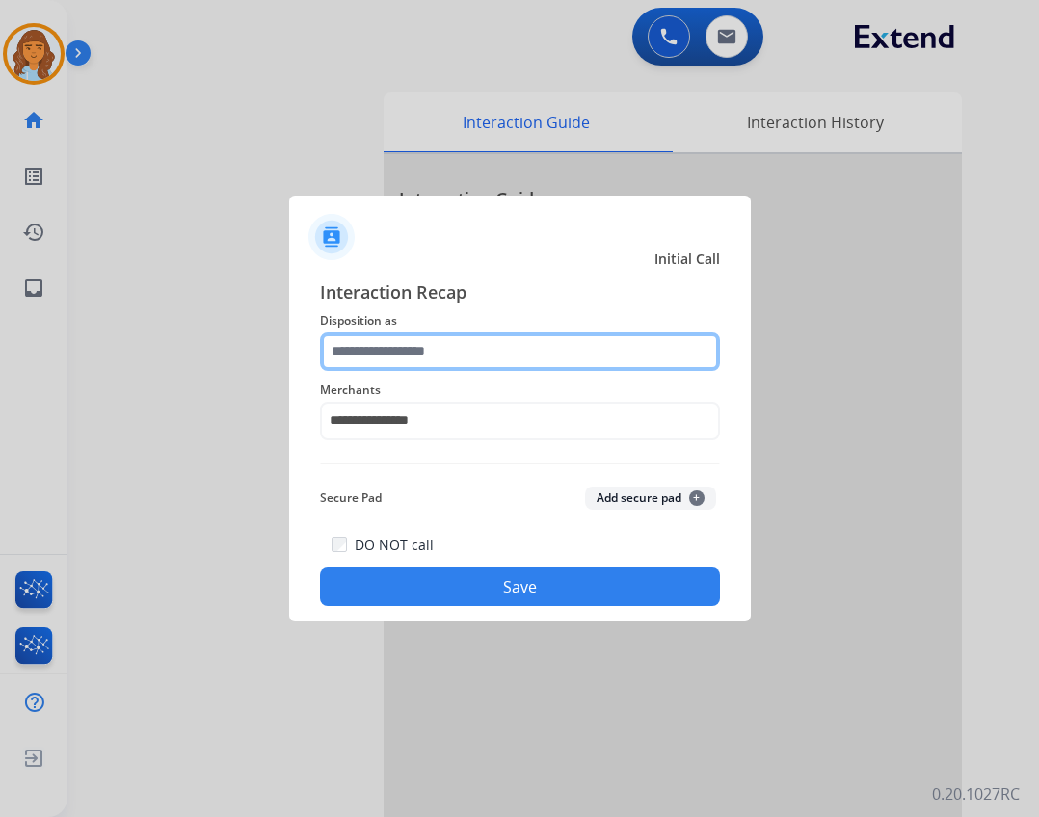
click at [417, 363] on input "text" at bounding box center [520, 351] width 400 height 39
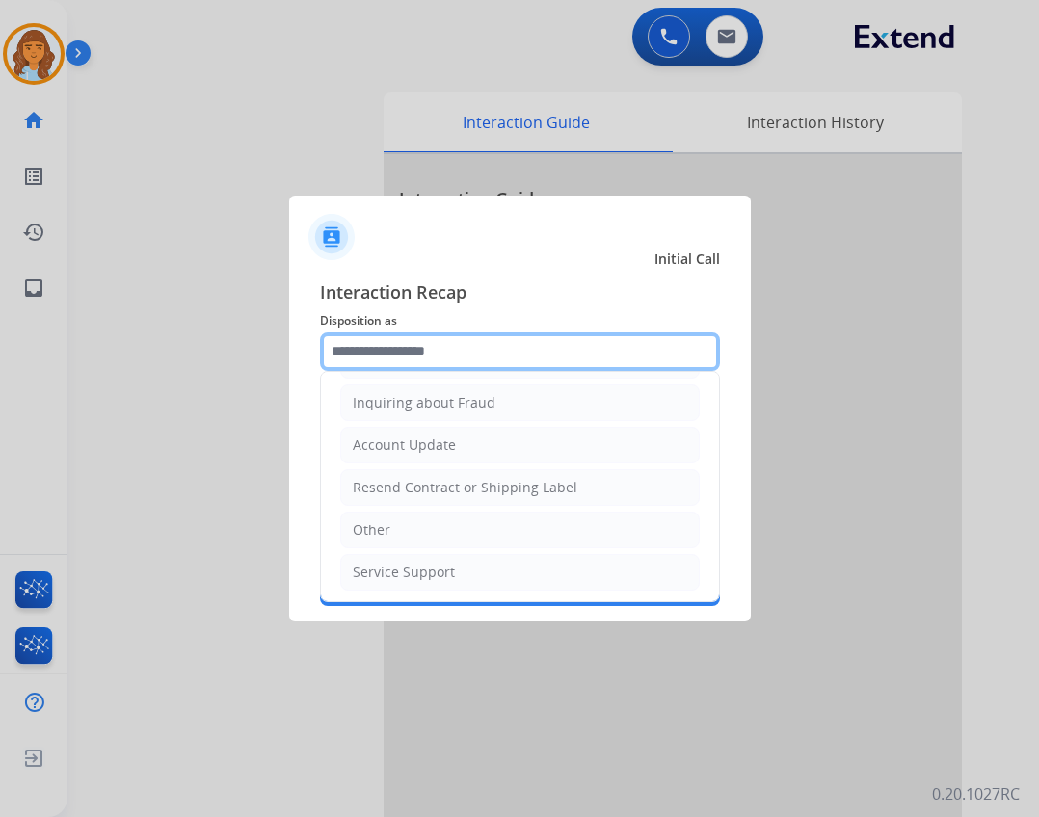
scroll to position [301, 0]
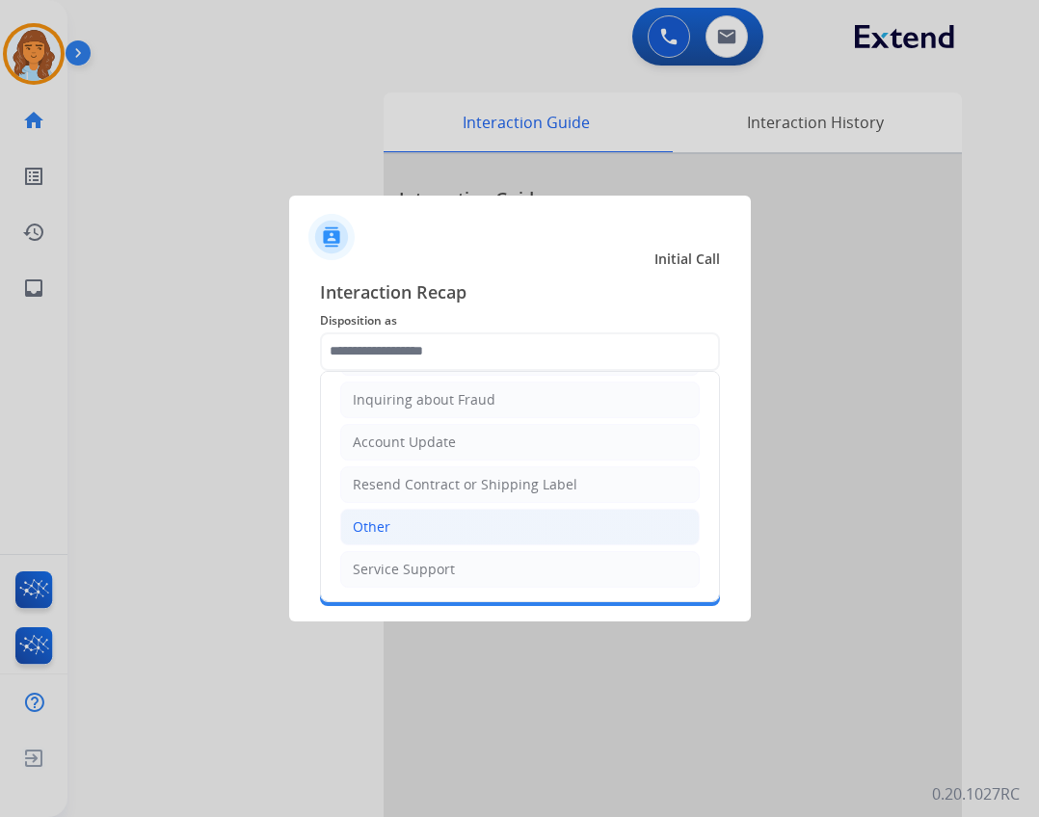
click at [437, 516] on li "Other" at bounding box center [519, 527] width 359 height 37
type input "*****"
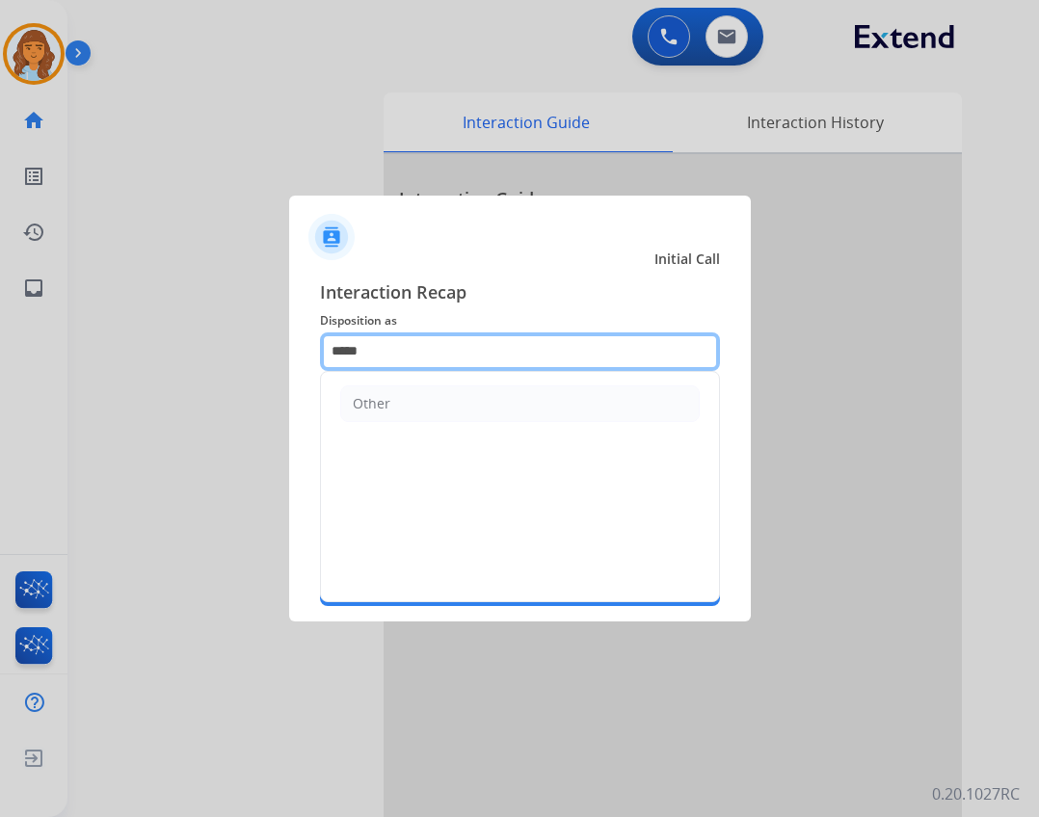
drag, startPoint x: 438, startPoint y: 361, endPoint x: 174, endPoint y: 359, distance: 263.1
click at [0, 359] on app-contact-recap-modal "**********" at bounding box center [0, 408] width 0 height 817
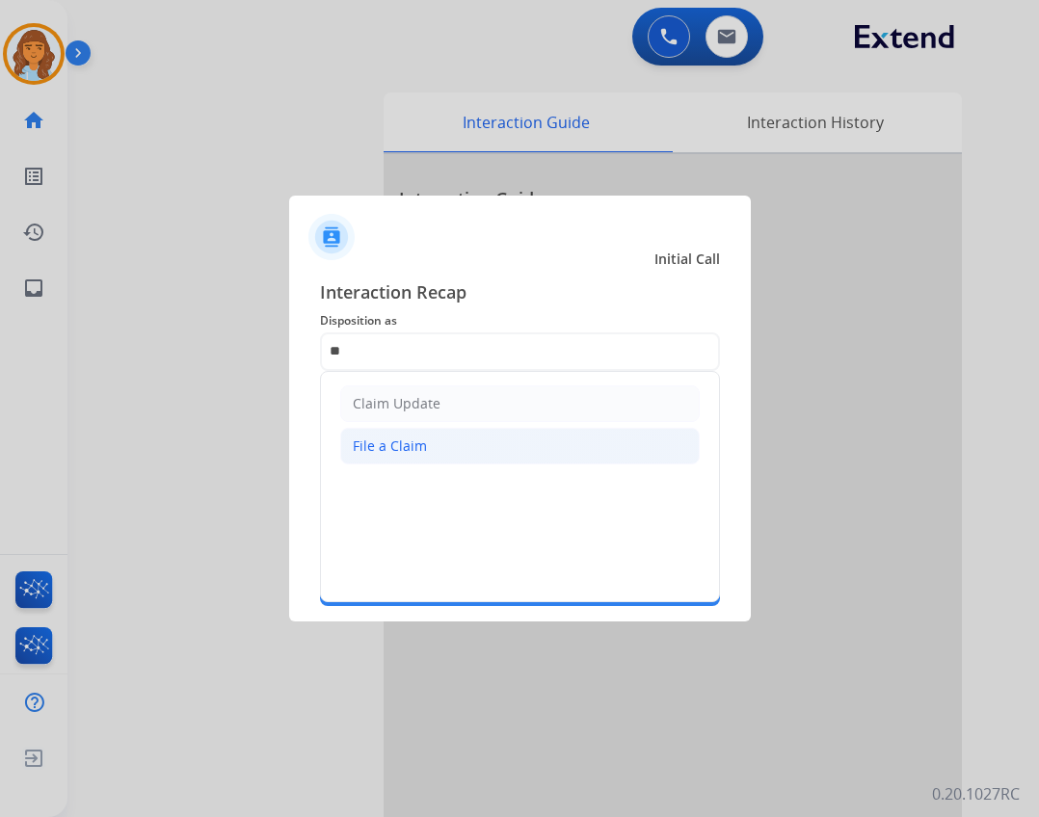
click at [399, 428] on ul "Claim Update File a Claim" at bounding box center [520, 425] width 398 height 106
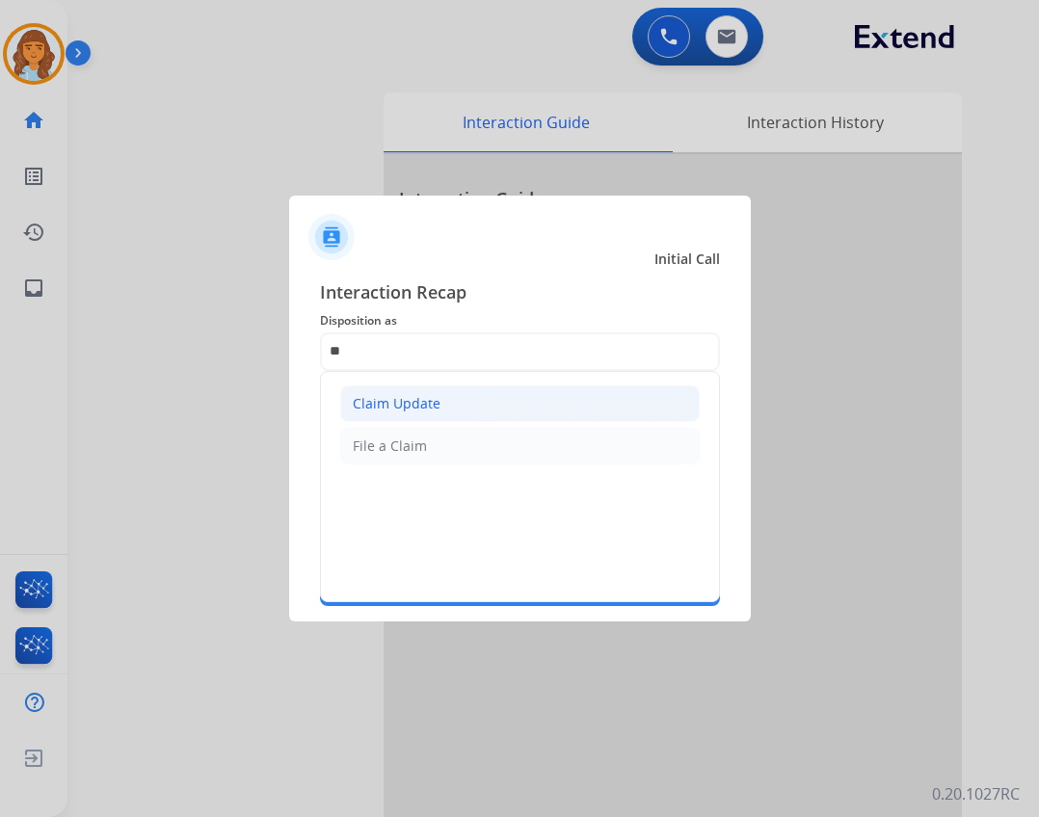
click at [399, 405] on div "Claim Update" at bounding box center [397, 403] width 88 height 19
type input "**********"
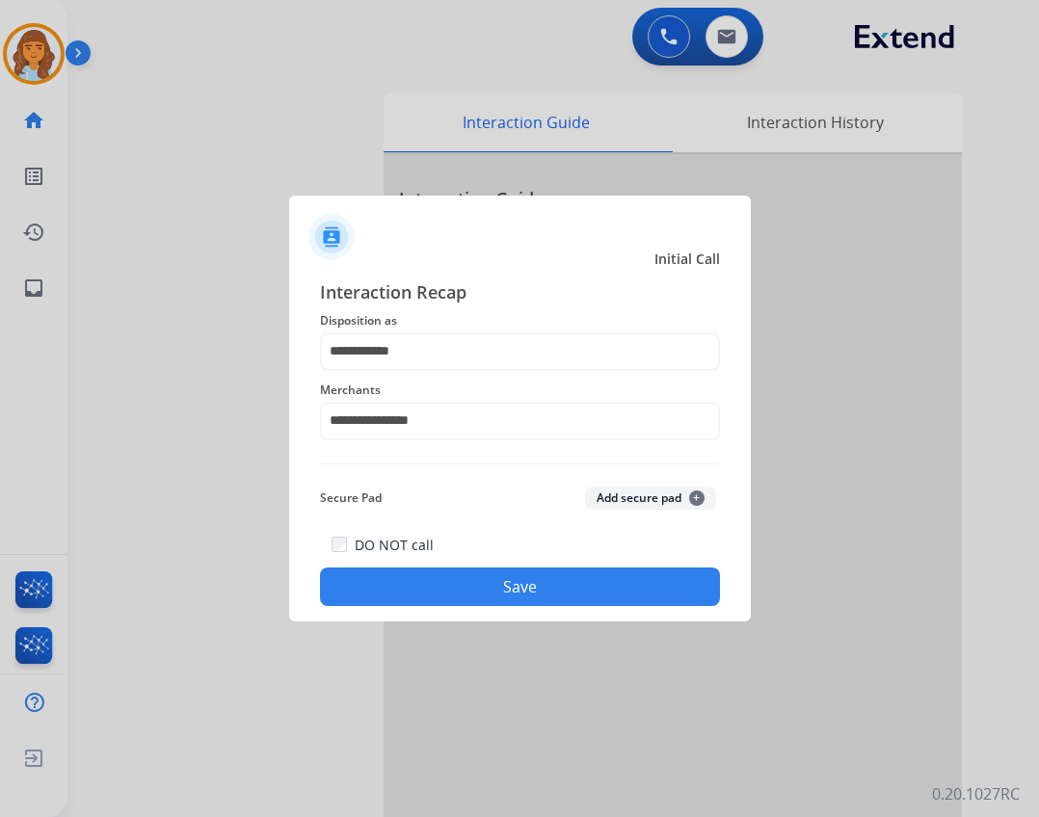
click at [512, 573] on button "Save" at bounding box center [520, 587] width 400 height 39
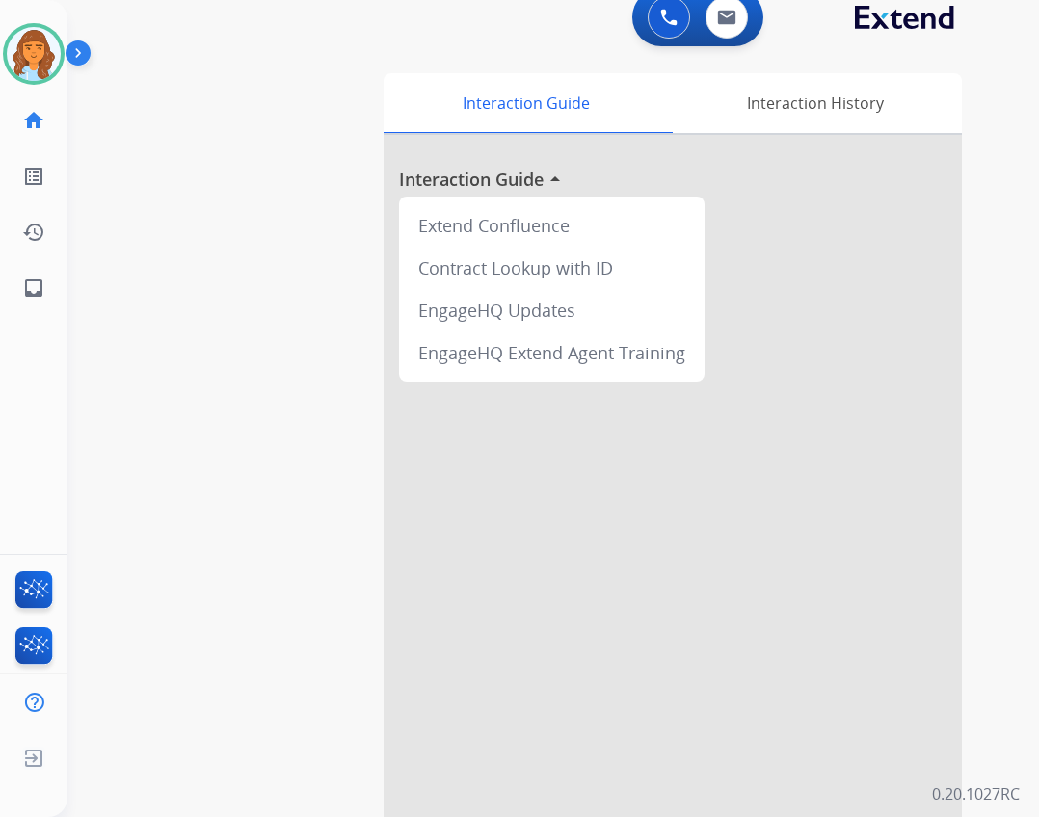
scroll to position [0, 0]
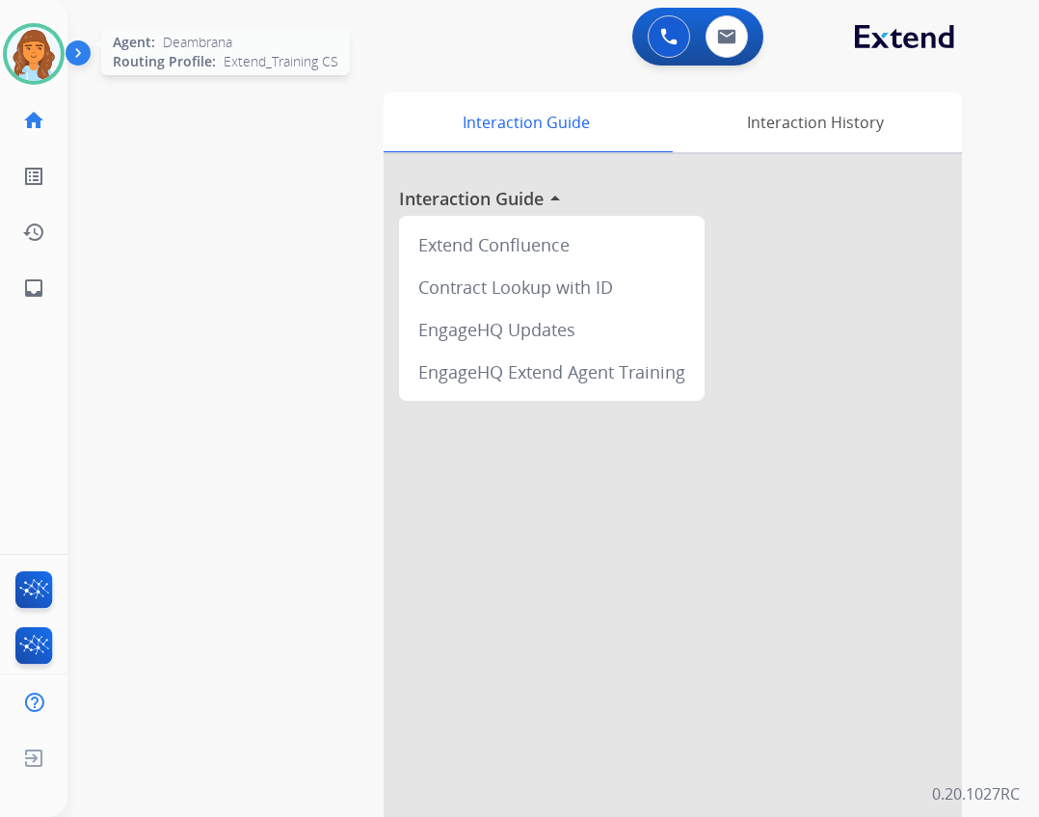
click at [49, 58] on img at bounding box center [34, 54] width 54 height 54
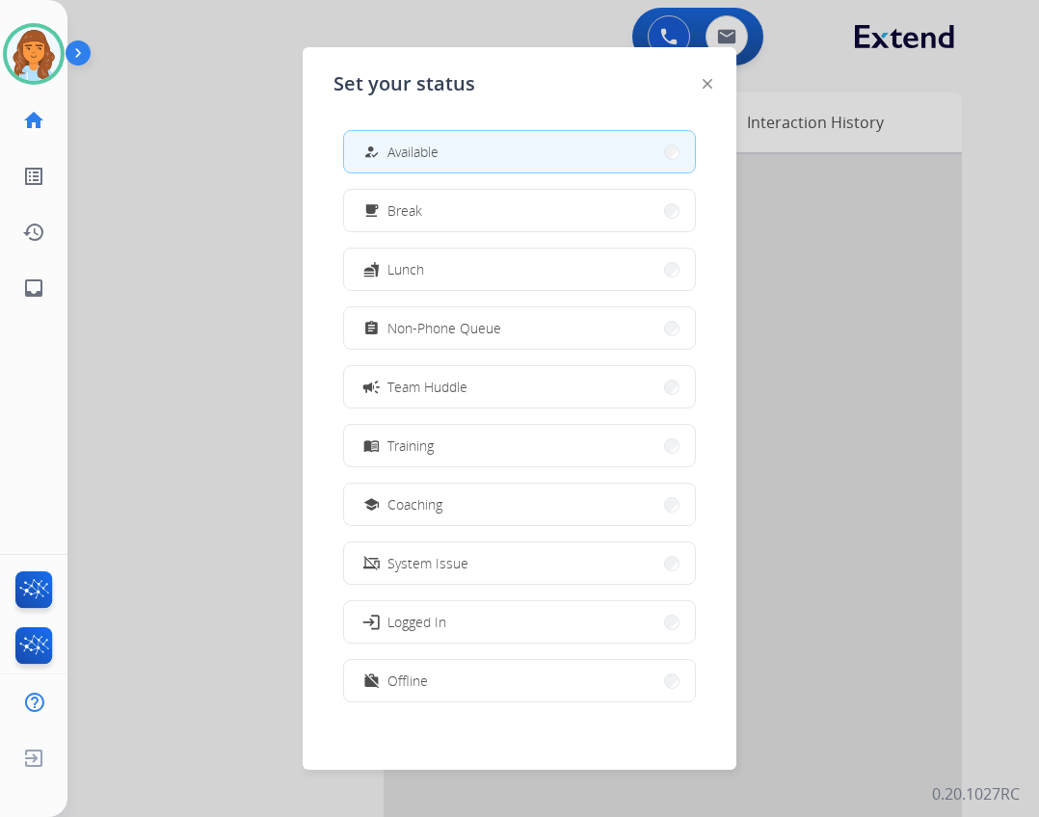
click at [194, 507] on div at bounding box center [519, 408] width 1039 height 817
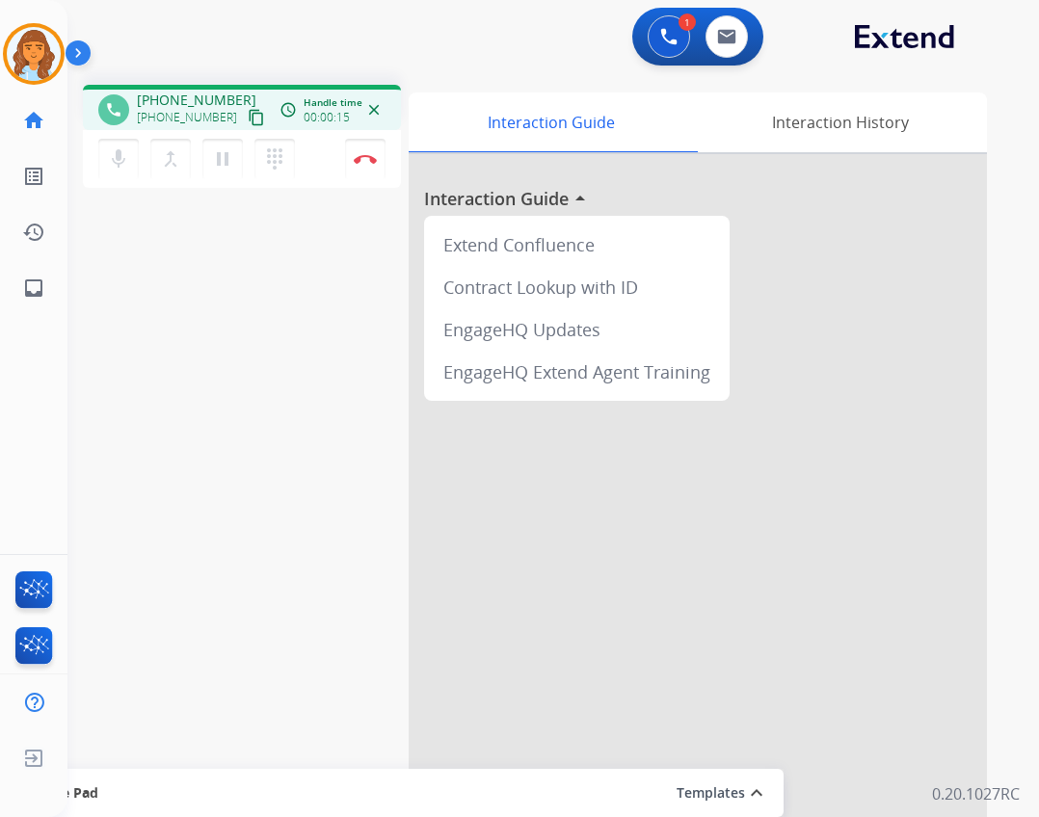
click at [248, 113] on mat-icon "content_copy" at bounding box center [256, 117] width 17 height 17
click at [353, 155] on button "Disconnect" at bounding box center [365, 159] width 40 height 40
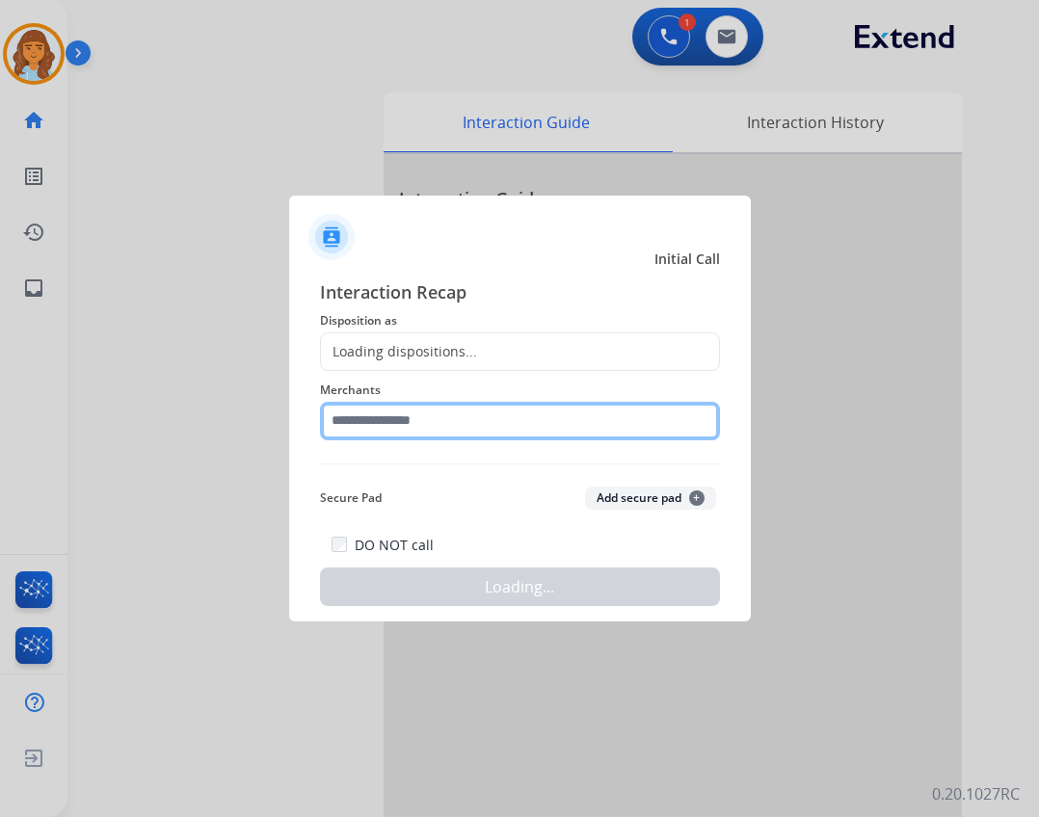
click at [407, 425] on input "text" at bounding box center [520, 421] width 400 height 39
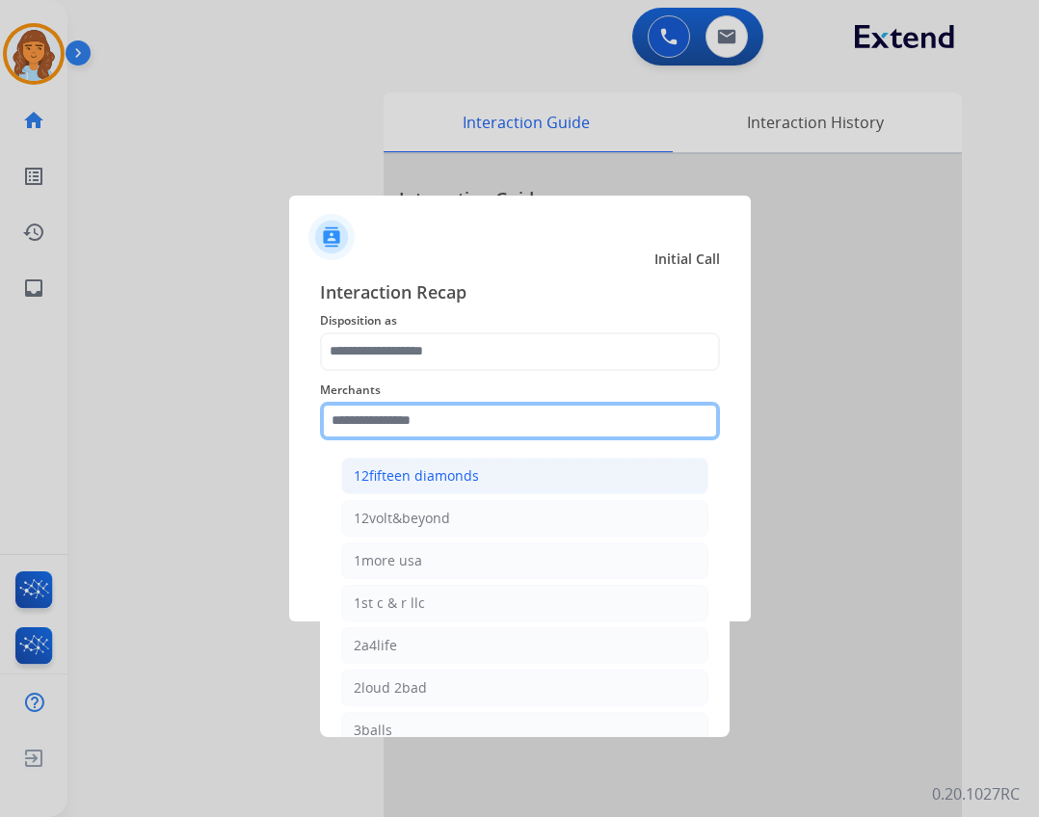
type input "*"
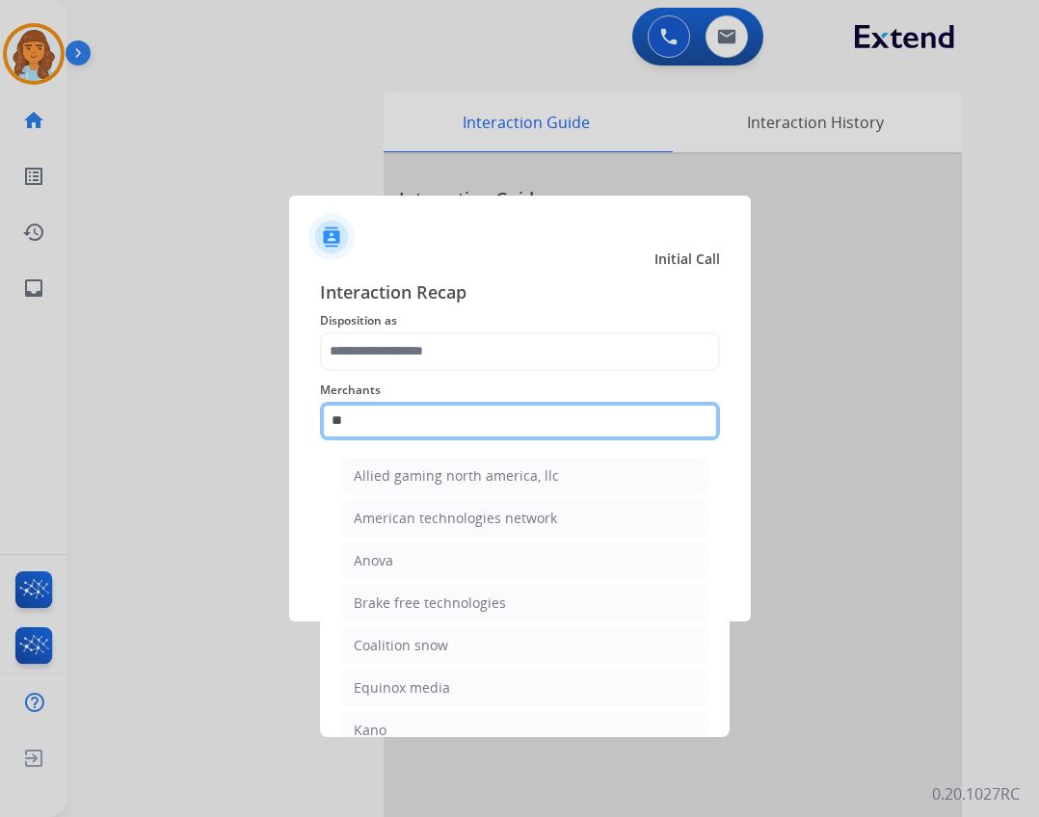
type input "*"
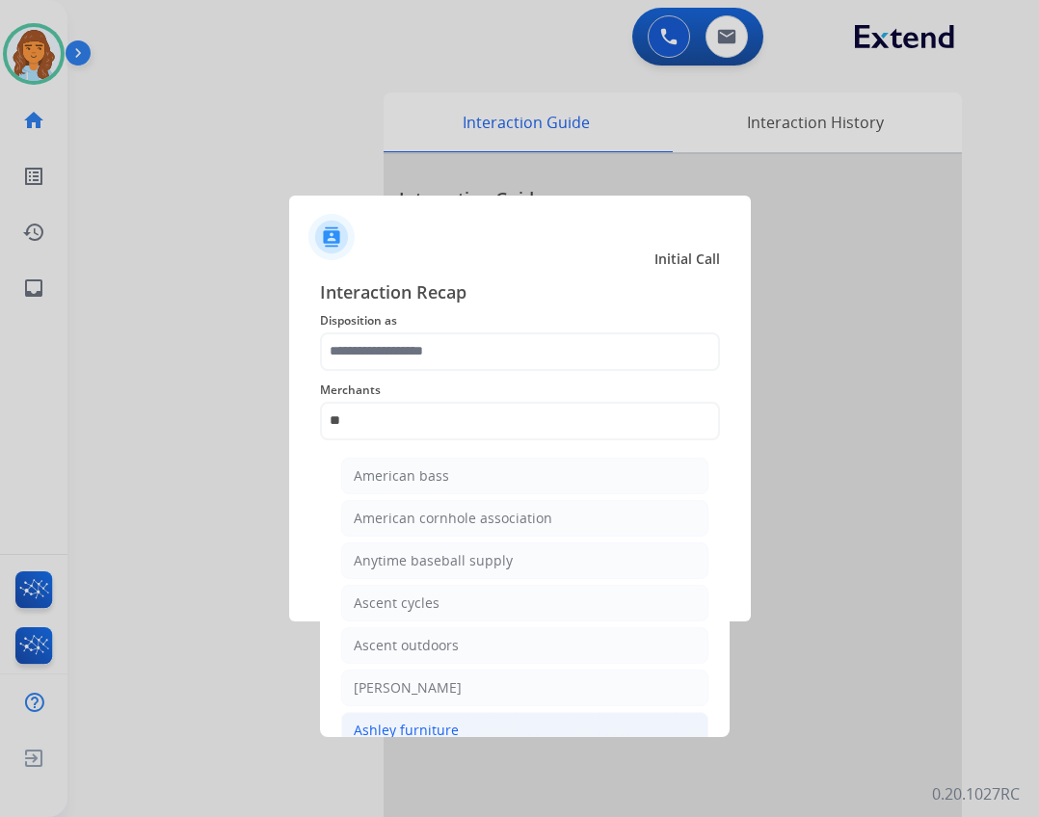
click at [438, 719] on li "Ashley furniture" at bounding box center [524, 730] width 367 height 37
type input "**********"
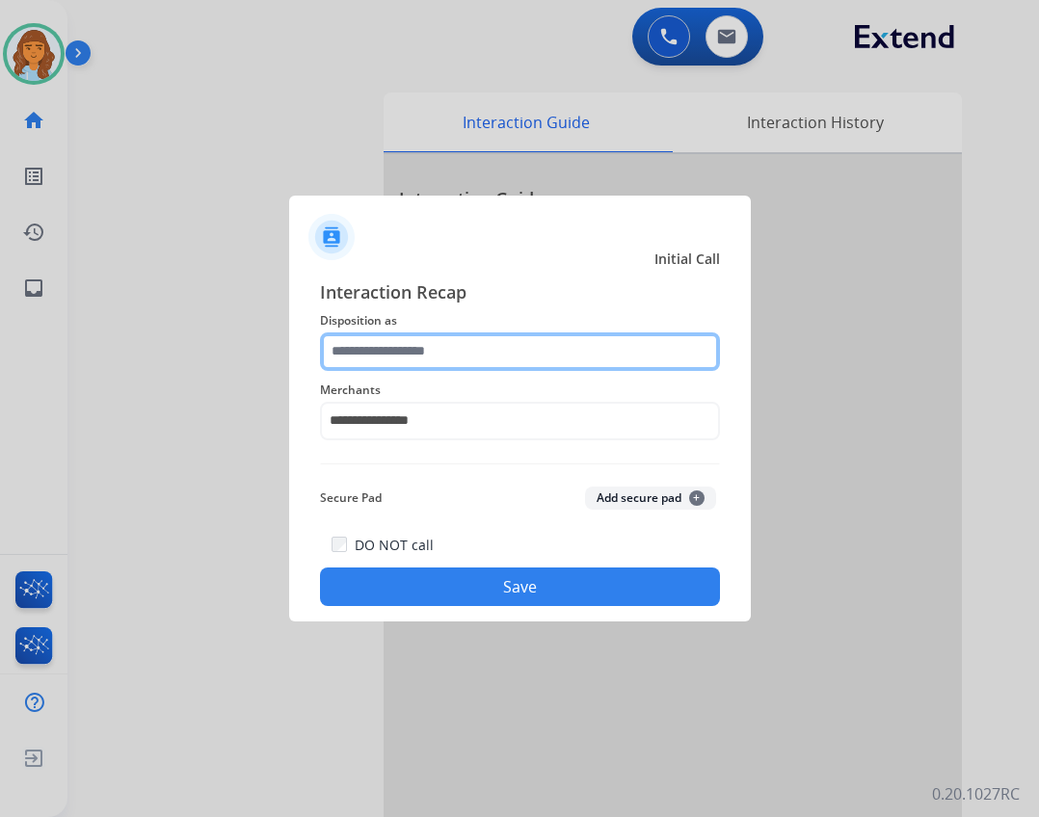
click at [455, 348] on input "text" at bounding box center [520, 351] width 400 height 39
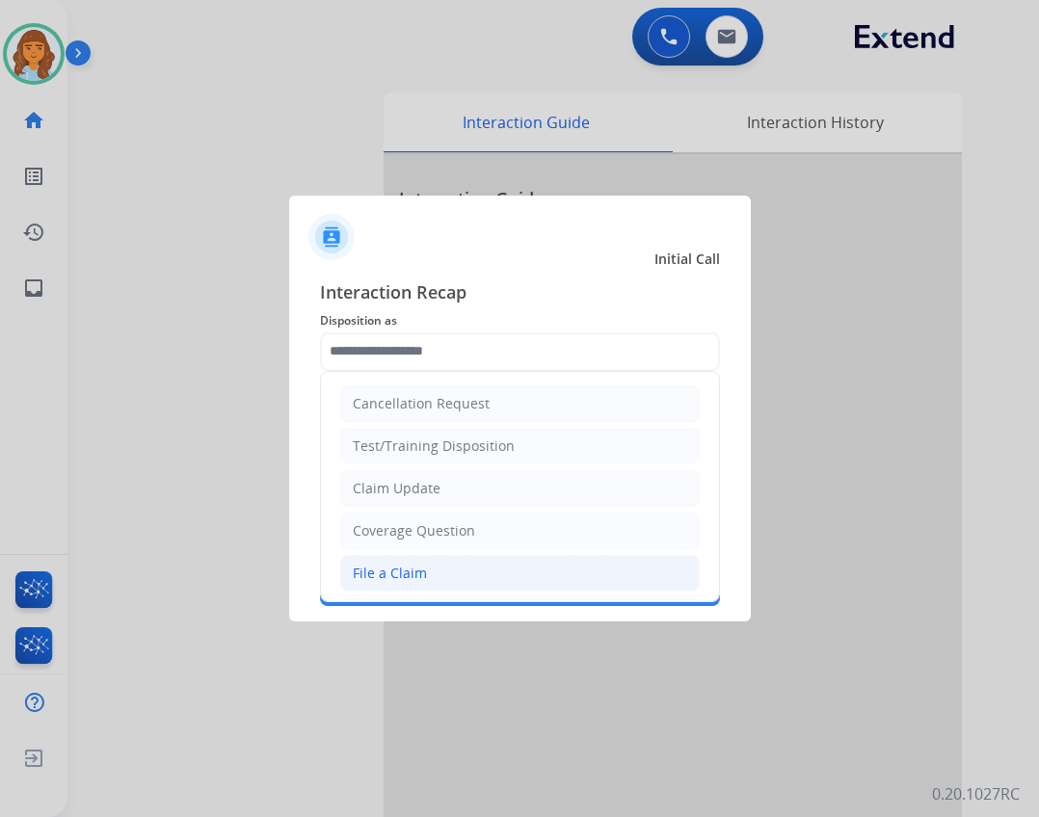
click at [439, 564] on li "File a Claim" at bounding box center [519, 573] width 359 height 37
type input "**********"
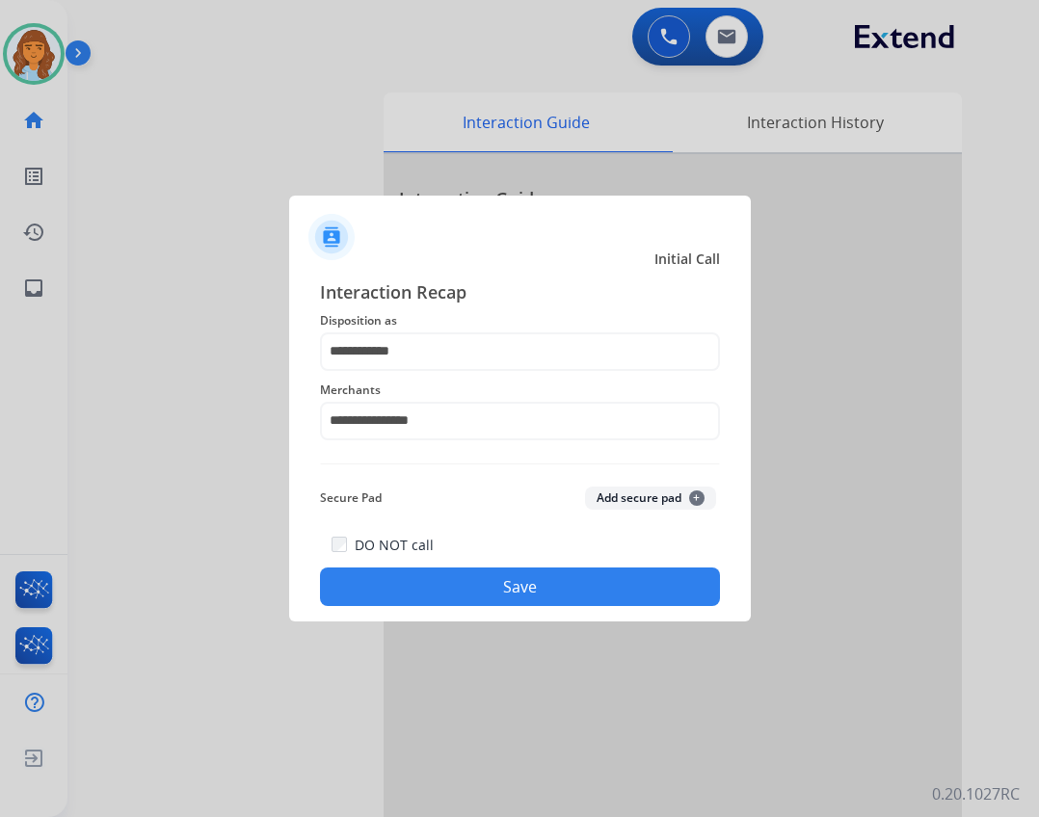
click at [438, 572] on button "Save" at bounding box center [520, 587] width 400 height 39
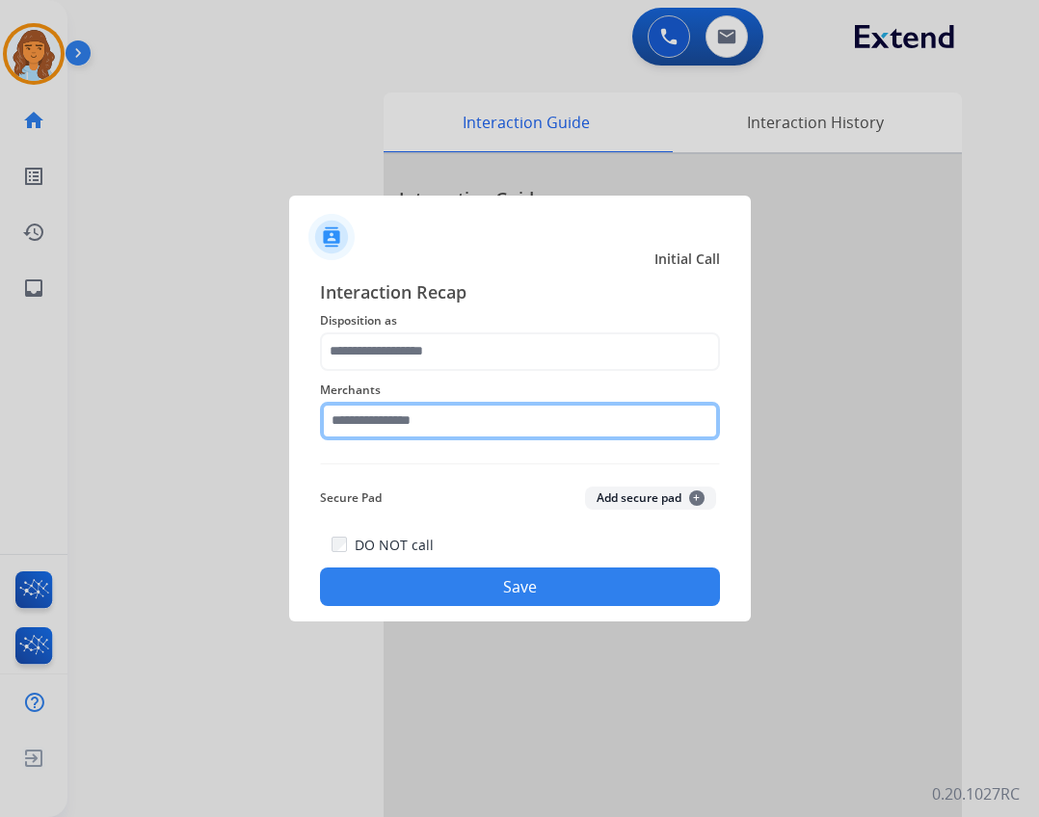
click at [335, 426] on input "text" at bounding box center [520, 421] width 400 height 39
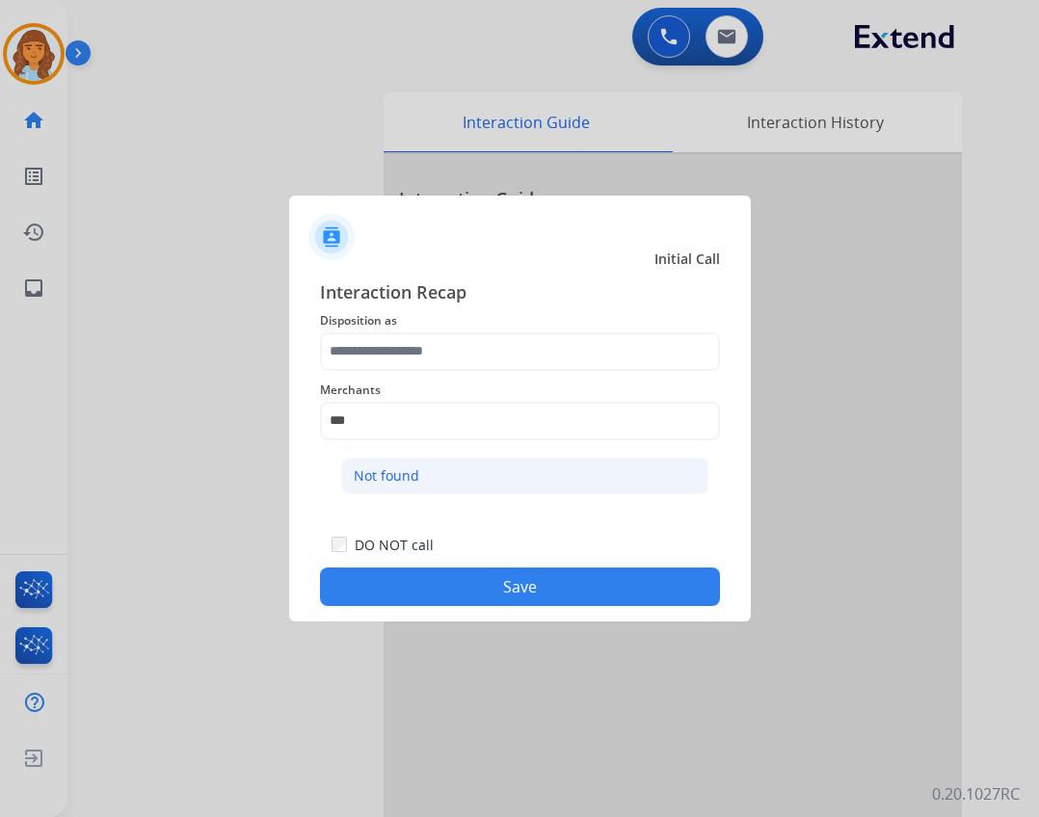
click at [611, 484] on li "Not found" at bounding box center [524, 476] width 367 height 37
type input "*********"
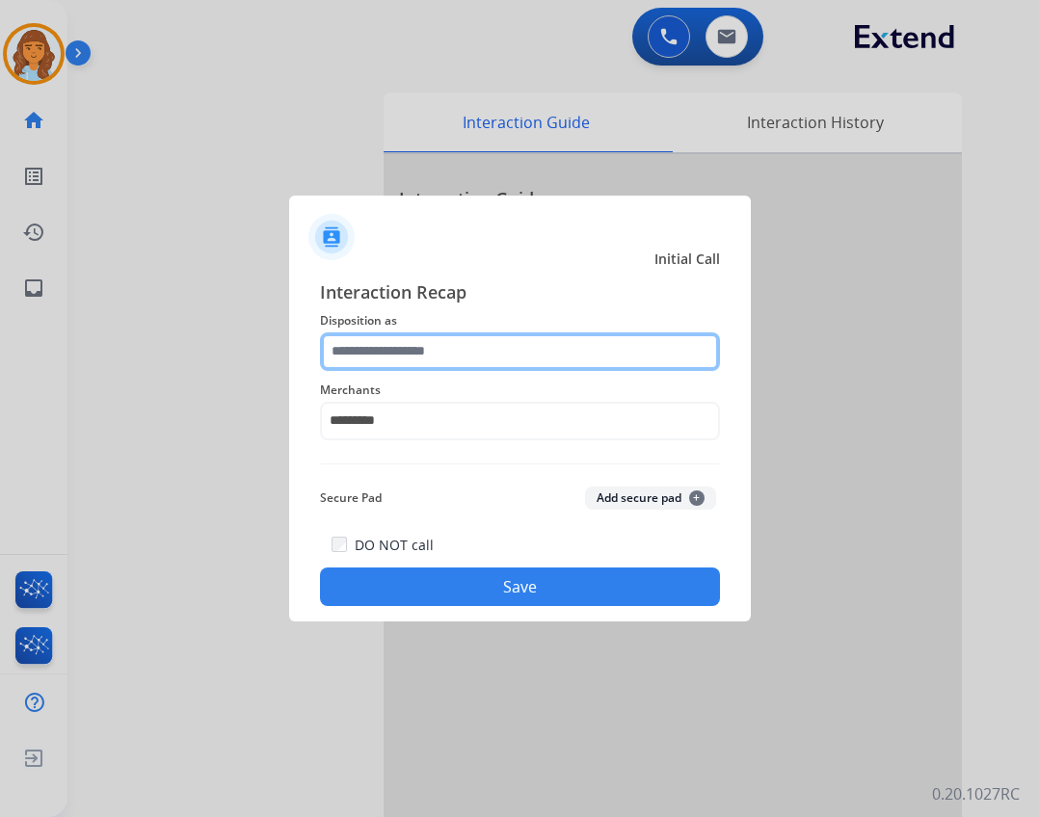
click at [590, 344] on input "text" at bounding box center [520, 351] width 400 height 39
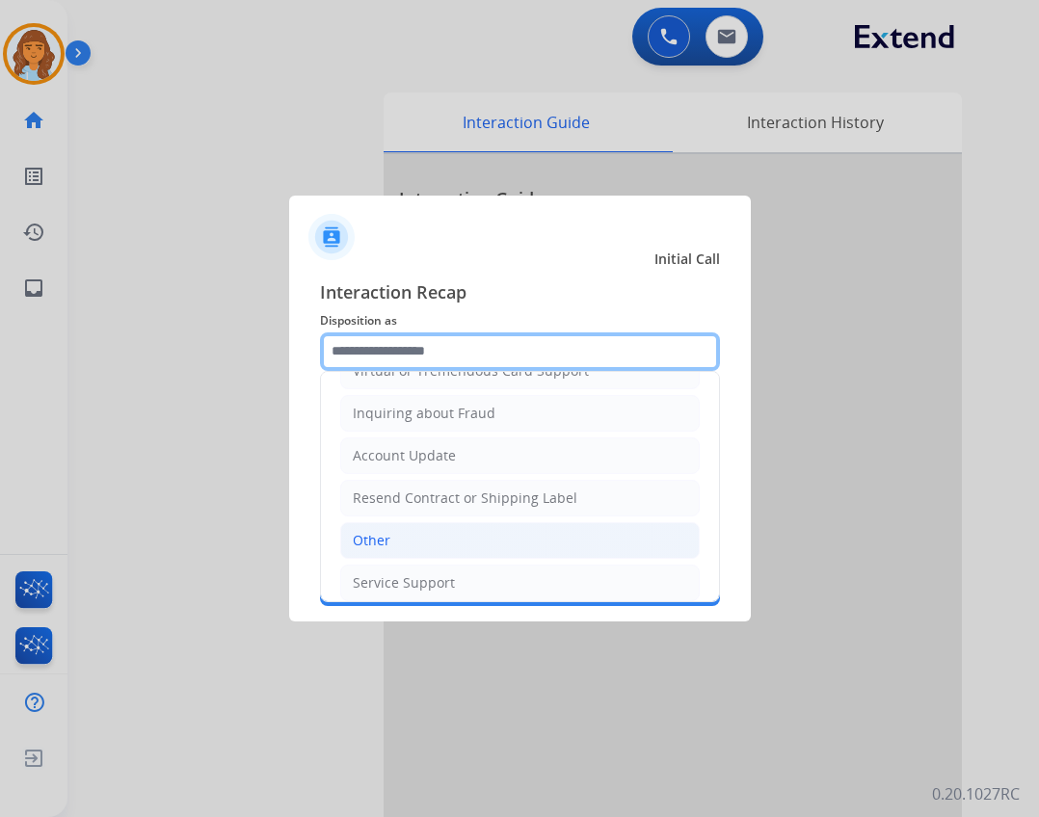
scroll to position [289, 0]
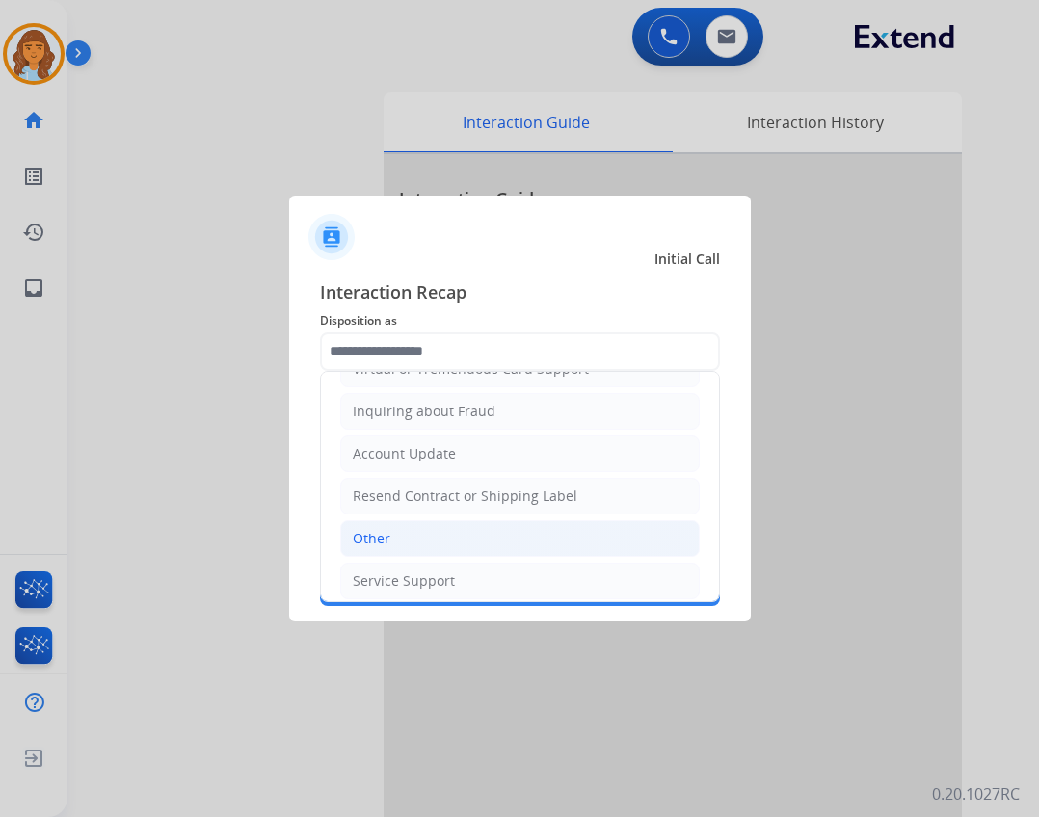
click at [487, 536] on li "Other" at bounding box center [519, 538] width 359 height 37
type input "*****"
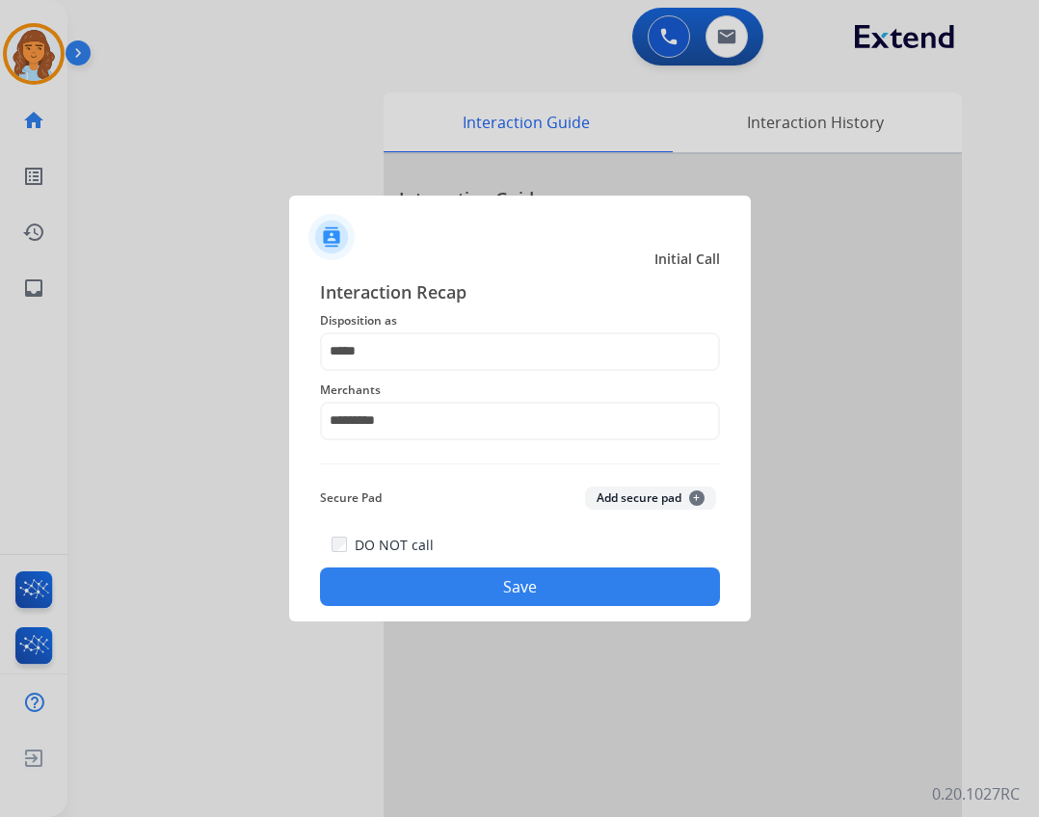
click at [491, 593] on button "Save" at bounding box center [520, 587] width 400 height 39
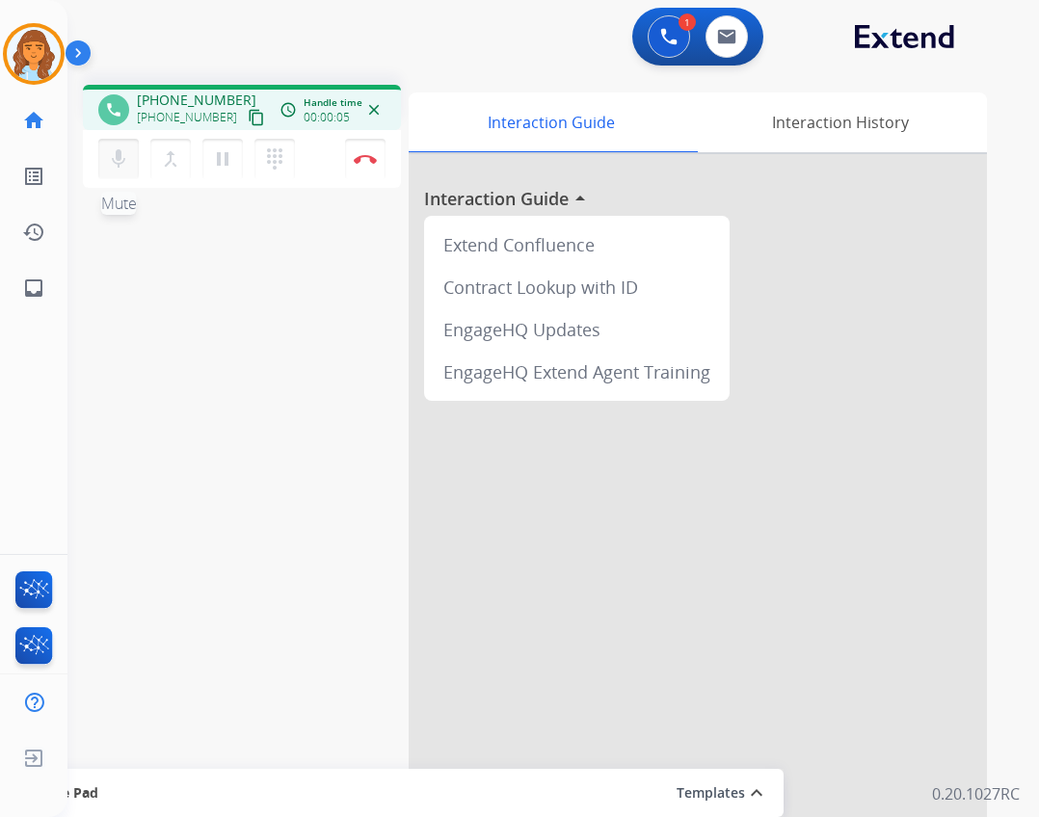
click at [119, 156] on mat-icon "mic" at bounding box center [118, 158] width 23 height 23
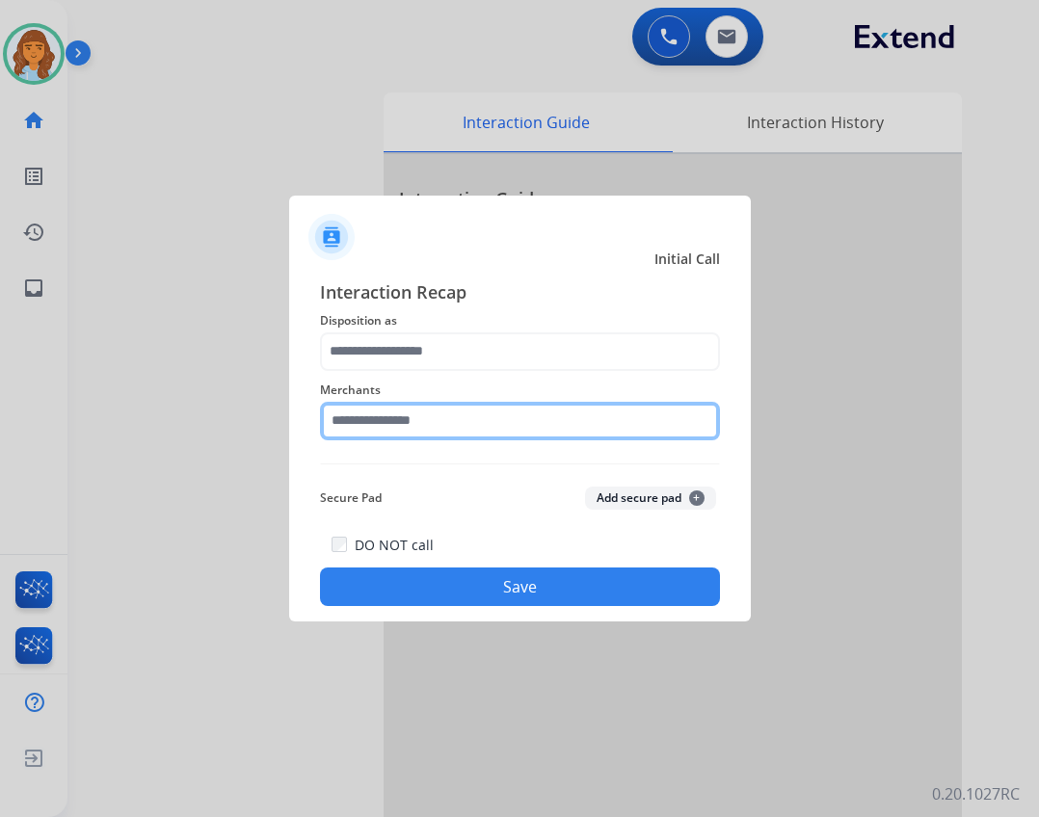
click at [437, 418] on input "text" at bounding box center [520, 421] width 400 height 39
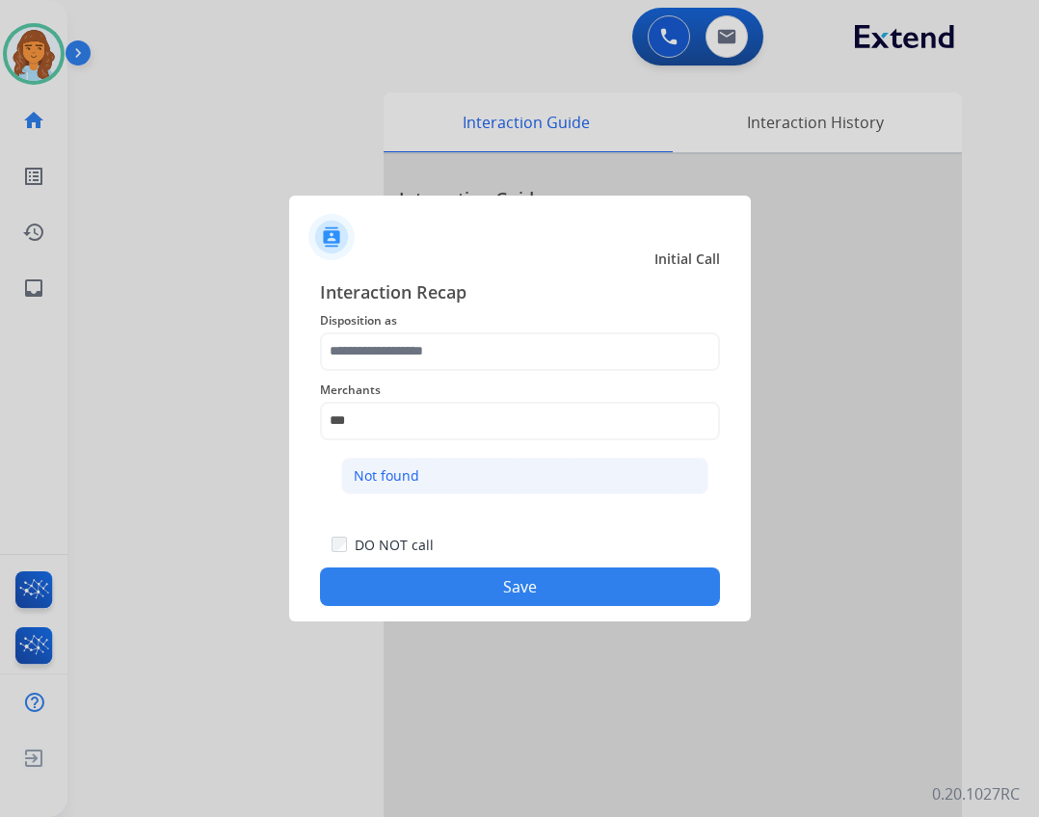
drag, startPoint x: 566, startPoint y: 480, endPoint x: 518, endPoint y: 384, distance: 107.3
click at [564, 480] on li "Not found" at bounding box center [524, 476] width 367 height 37
type input "*********"
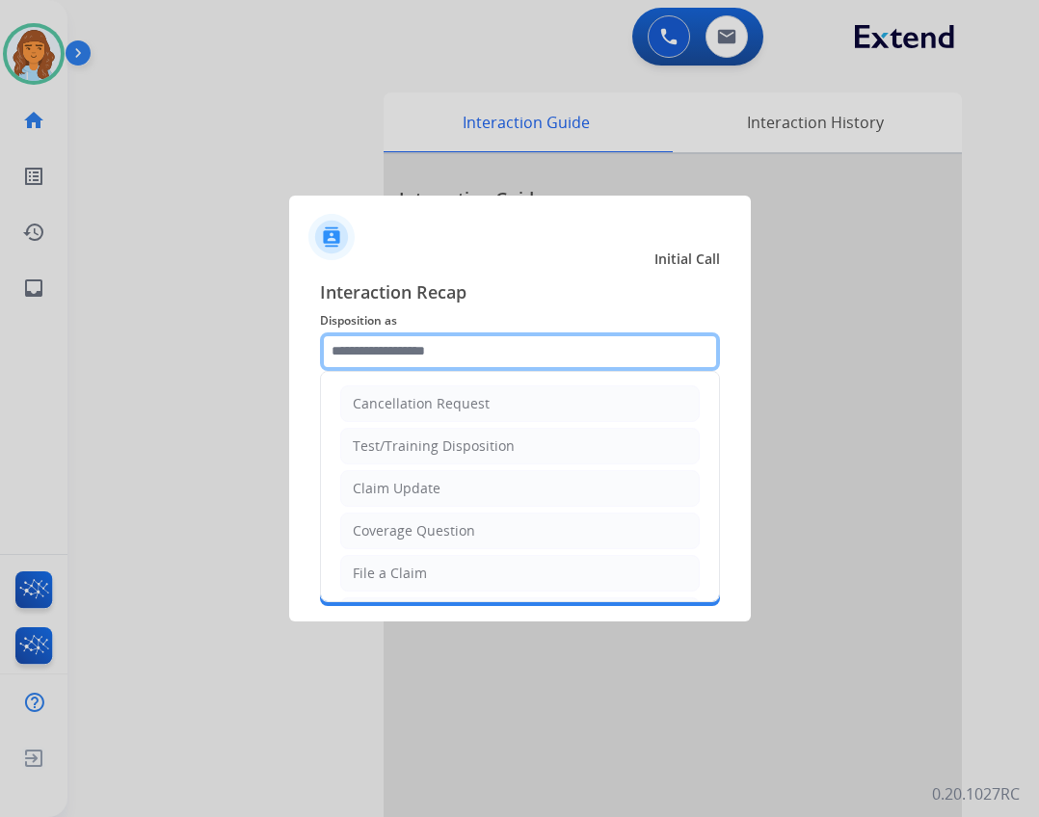
click at [511, 347] on input "text" at bounding box center [520, 351] width 400 height 39
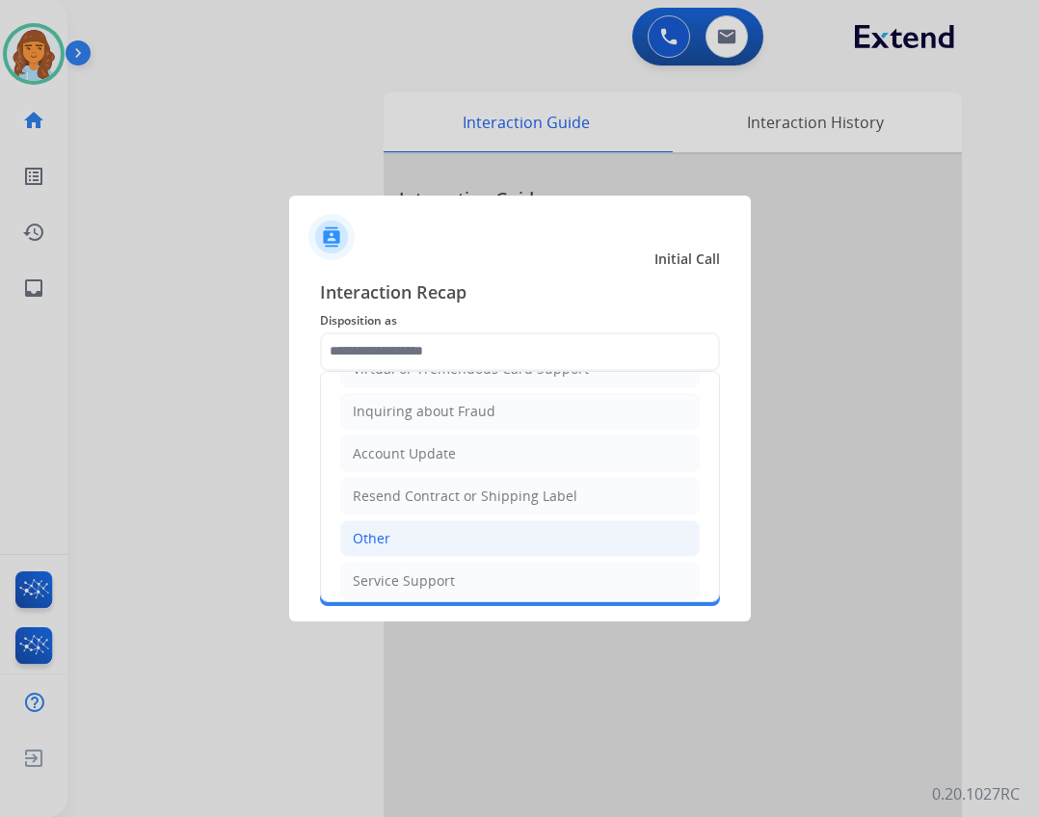
click at [470, 541] on li "Other" at bounding box center [519, 538] width 359 height 37
type input "*****"
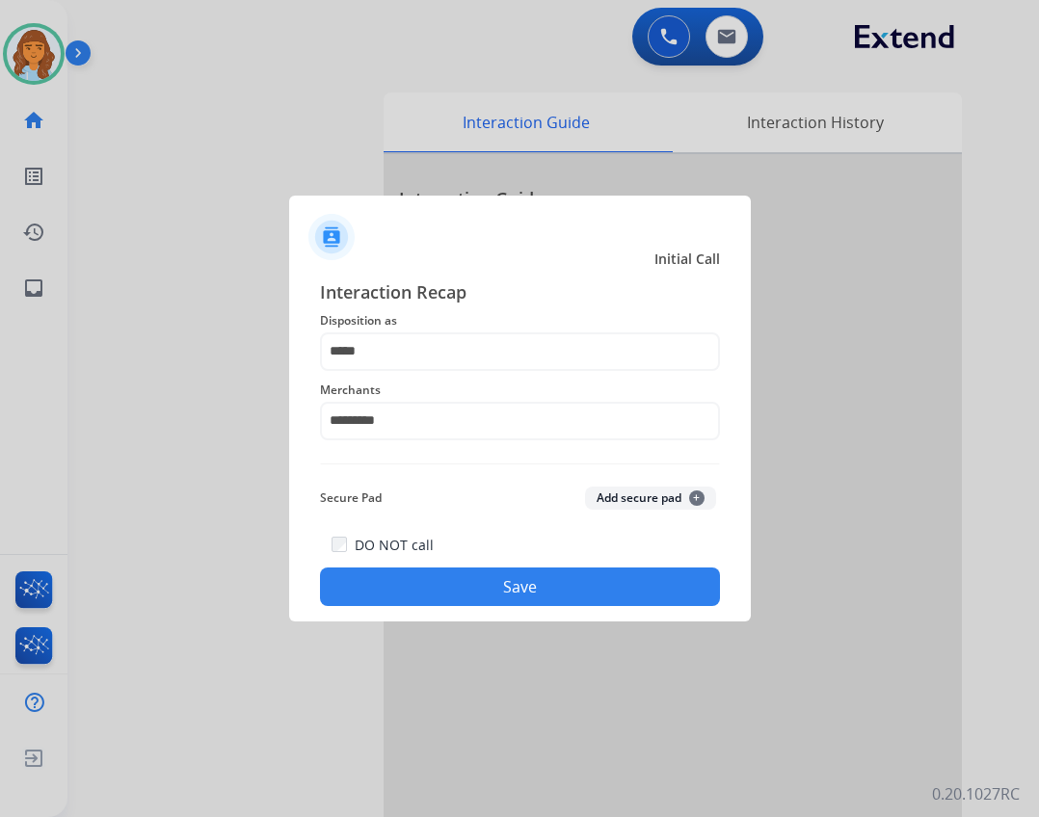
click at [480, 575] on button "Save" at bounding box center [520, 587] width 400 height 39
click at [501, 589] on button "Save" at bounding box center [520, 587] width 400 height 39
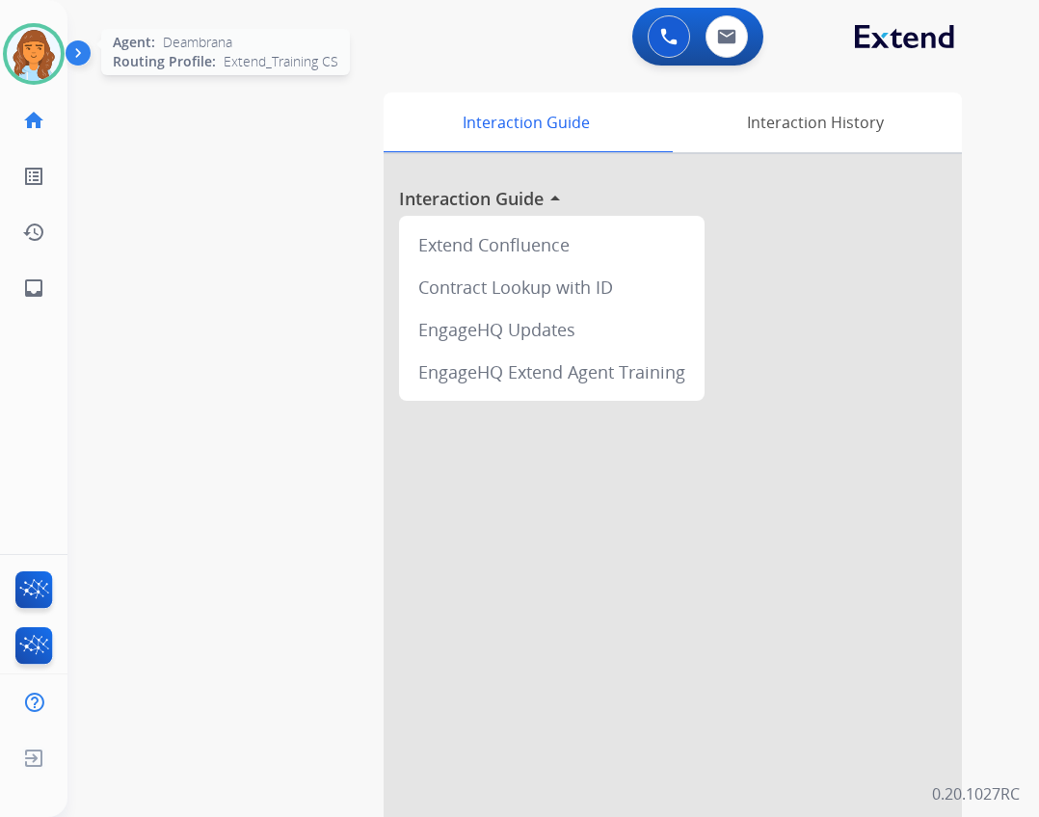
click at [40, 58] on img at bounding box center [34, 54] width 54 height 54
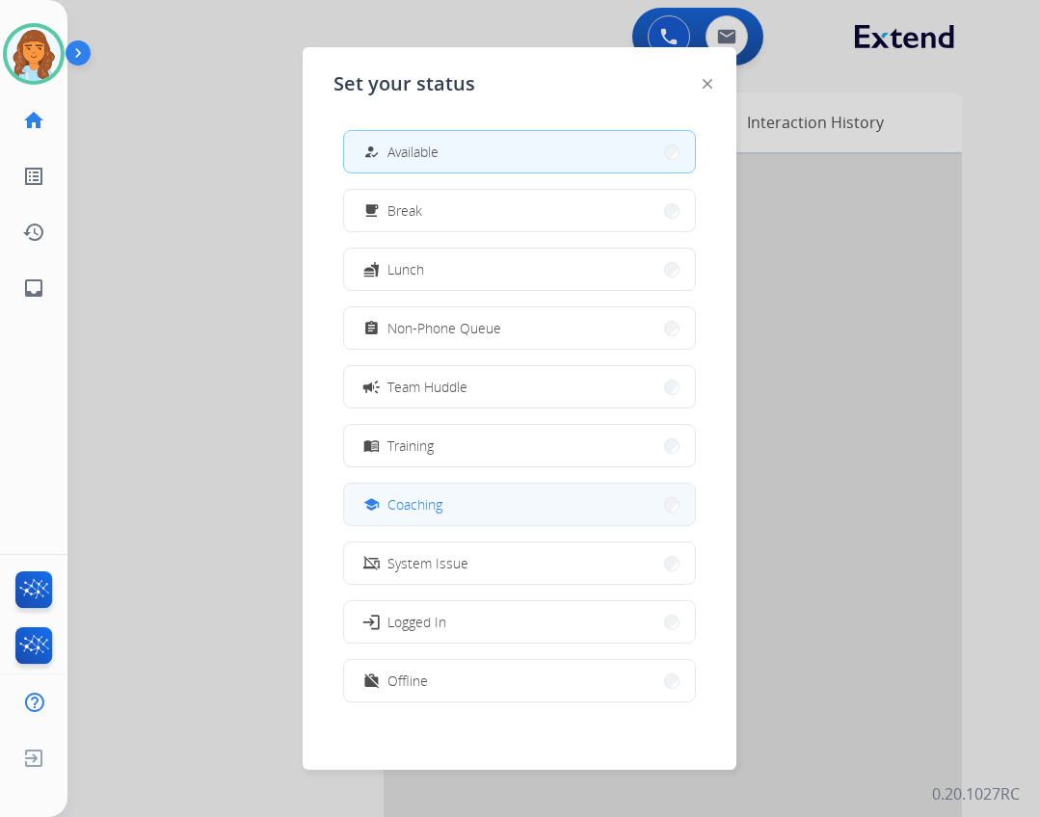
click at [435, 502] on span "Coaching" at bounding box center [414, 504] width 55 height 20
